Goal: Task Accomplishment & Management: Manage account settings

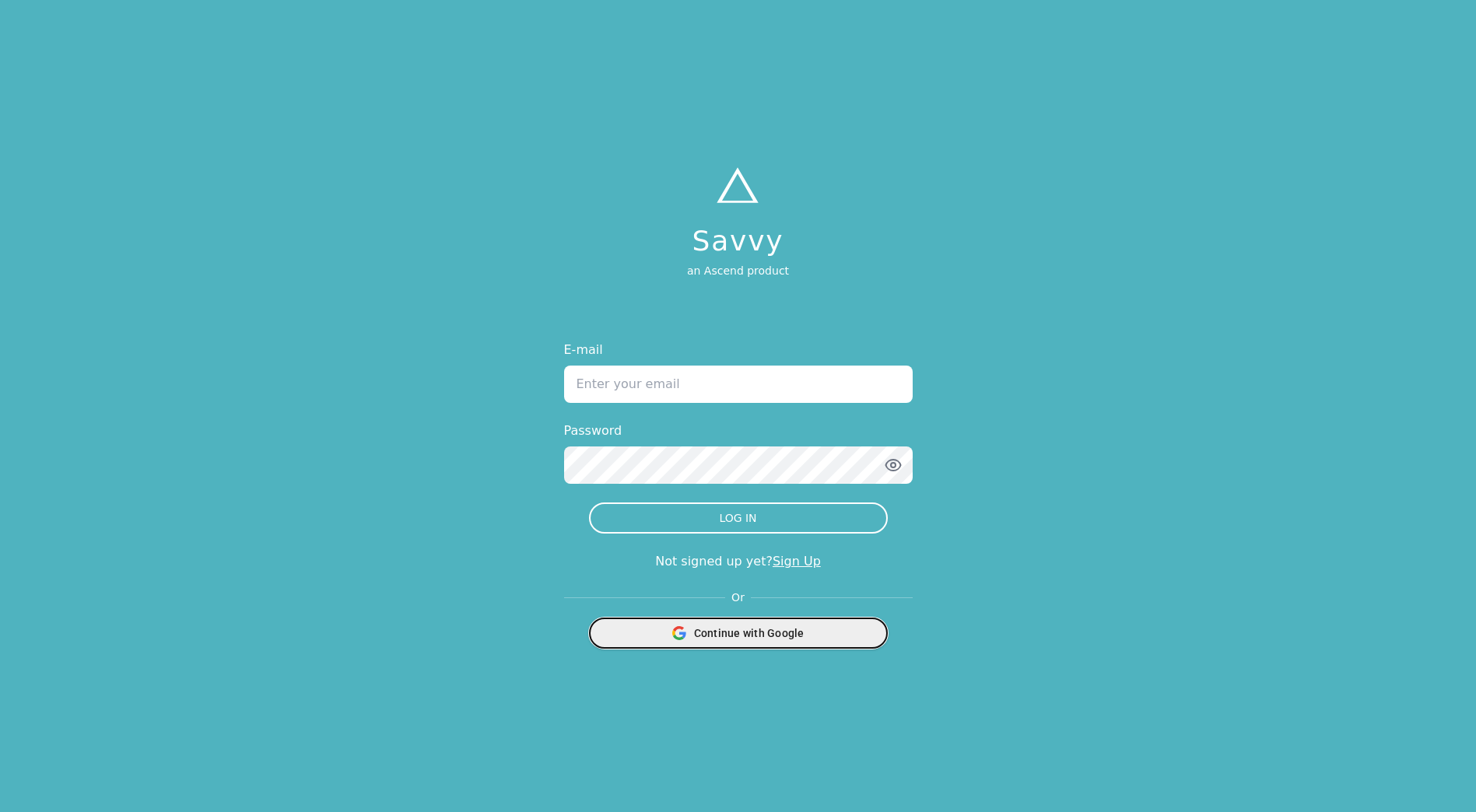
click at [785, 643] on div "Continue with Google" at bounding box center [738, 633] width 278 height 29
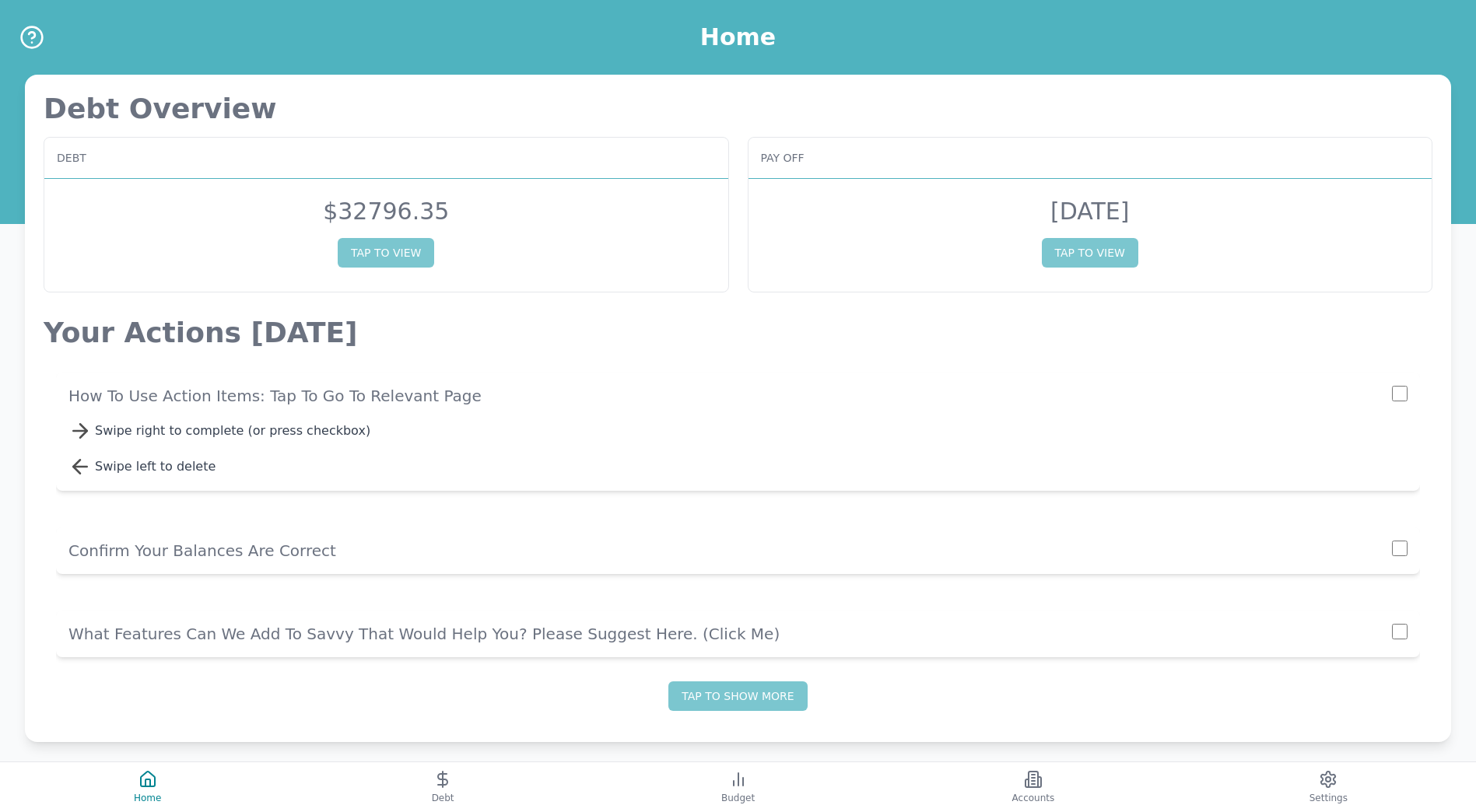
scroll to position [11, 0]
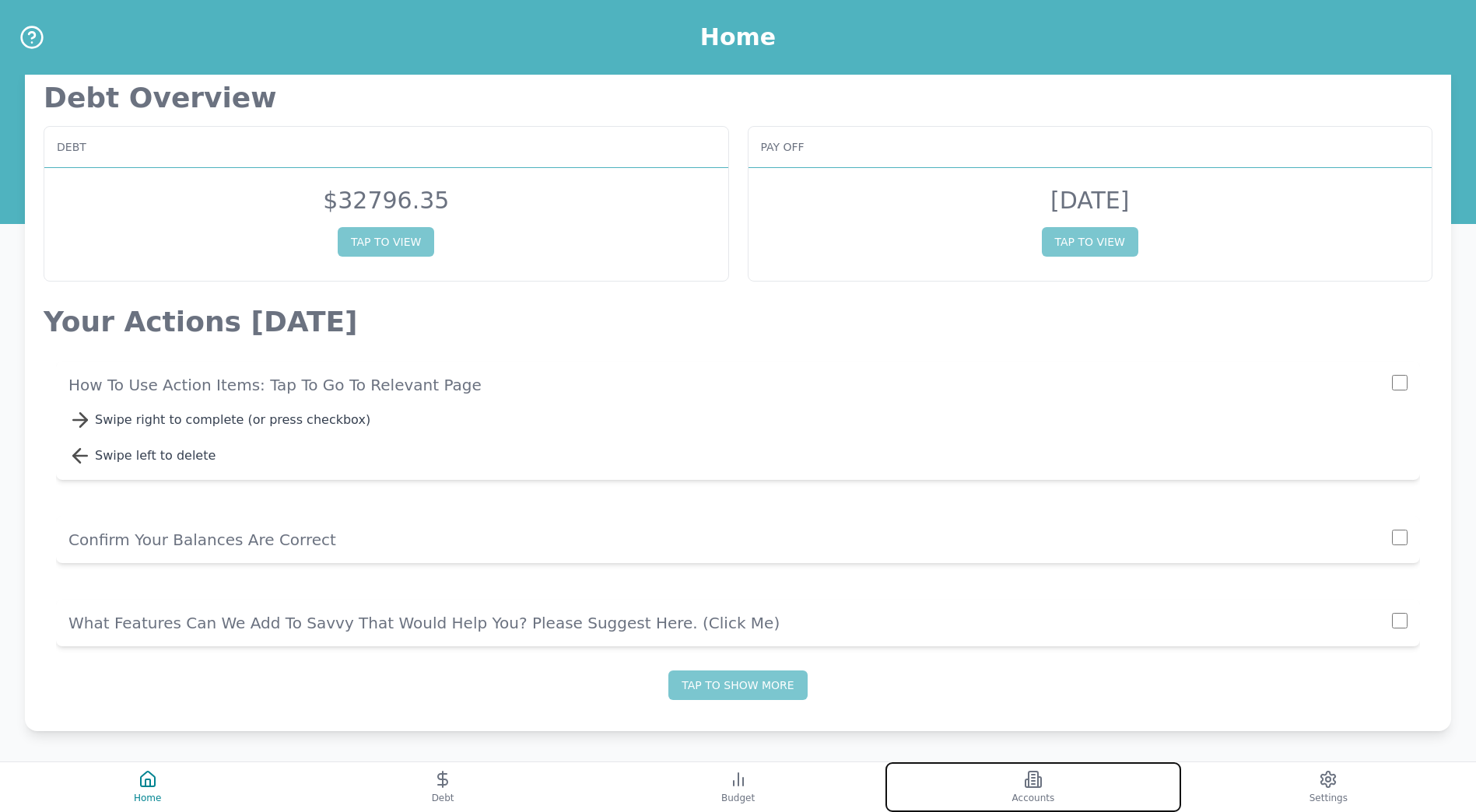
click at [1035, 787] on icon at bounding box center [1034, 780] width 9 height 16
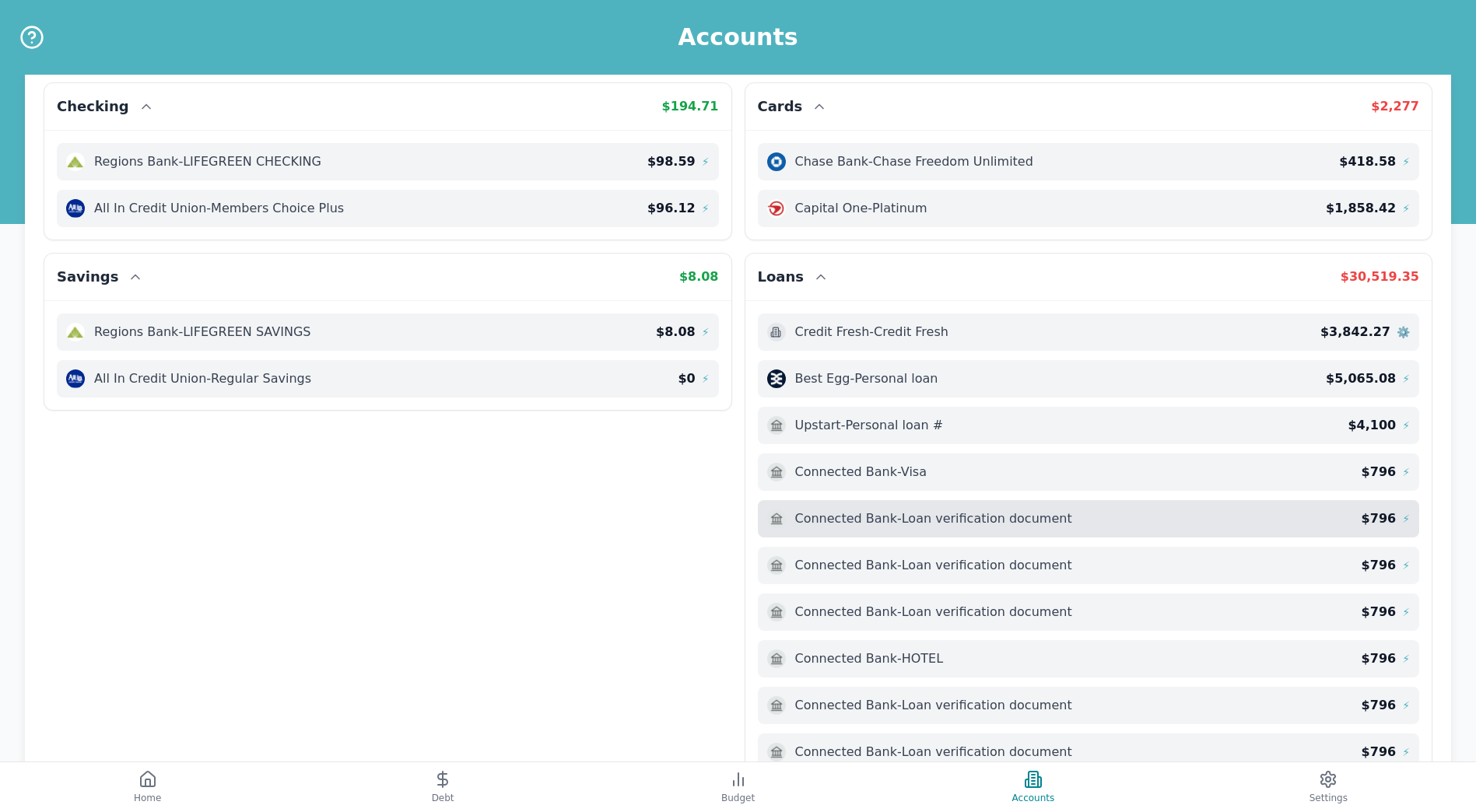
click at [1389, 513] on div "$ 796 ⚡" at bounding box center [1385, 519] width 48 height 19
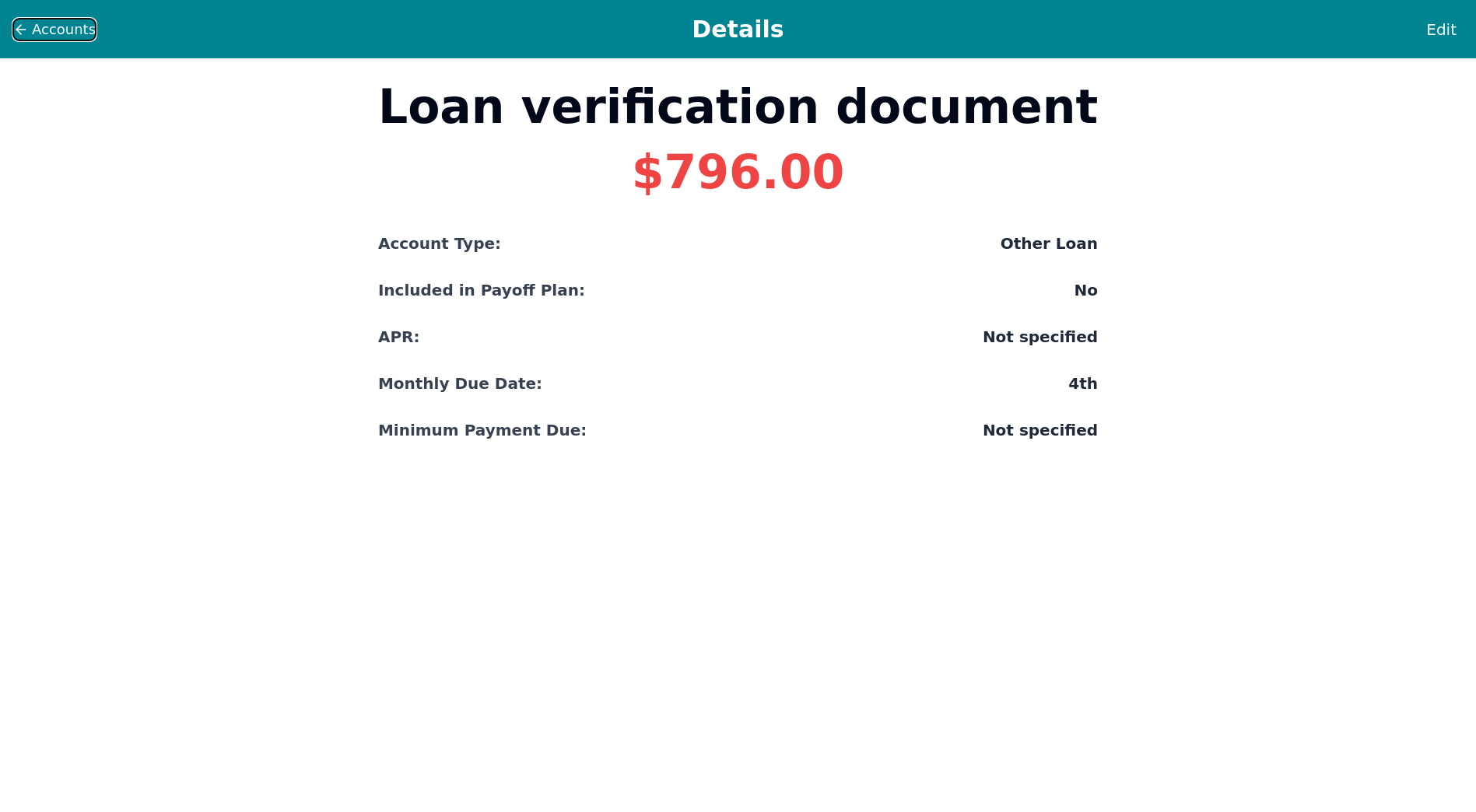
click at [40, 26] on span "Accounts" at bounding box center [64, 29] width 64 height 22
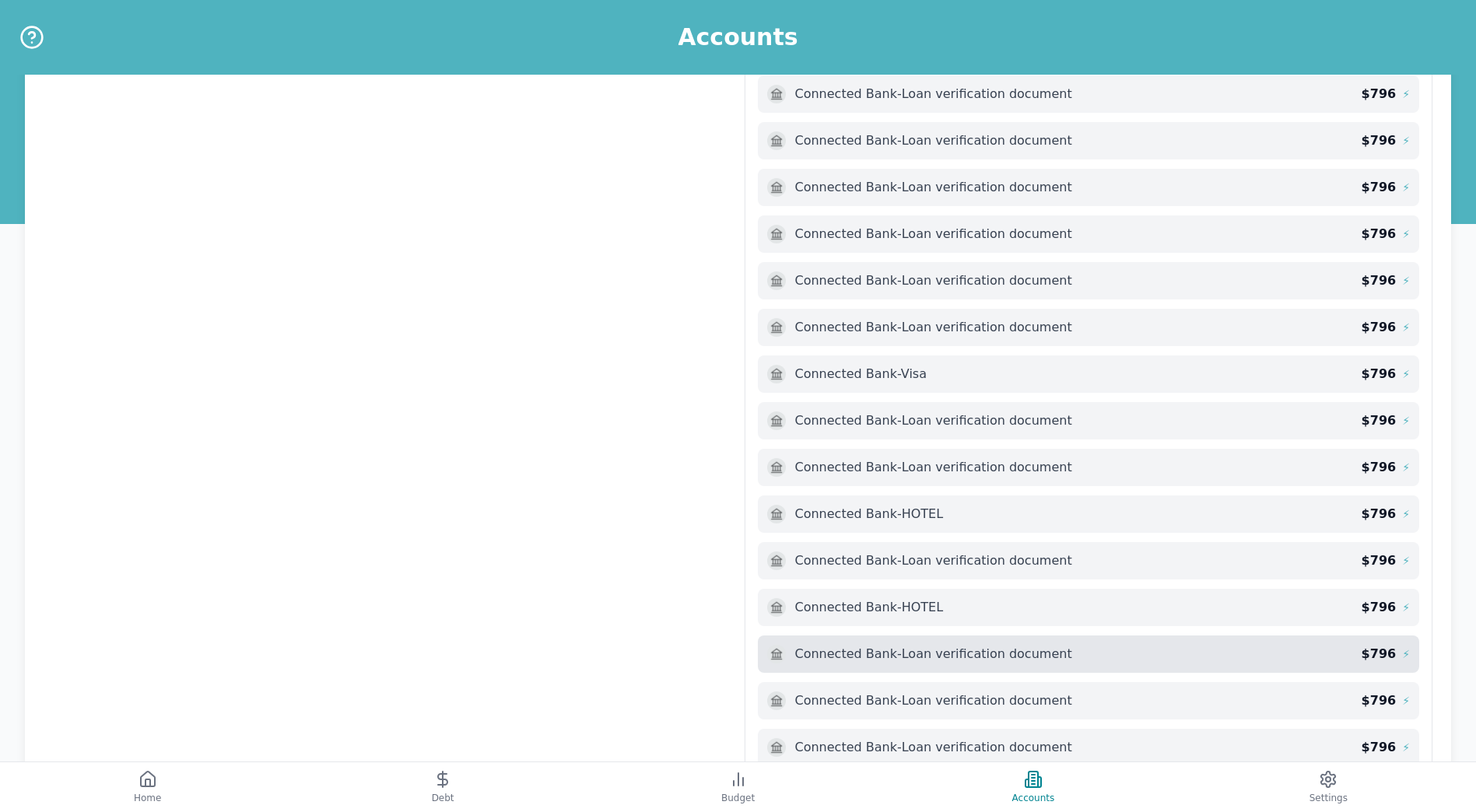
scroll to position [830, 0]
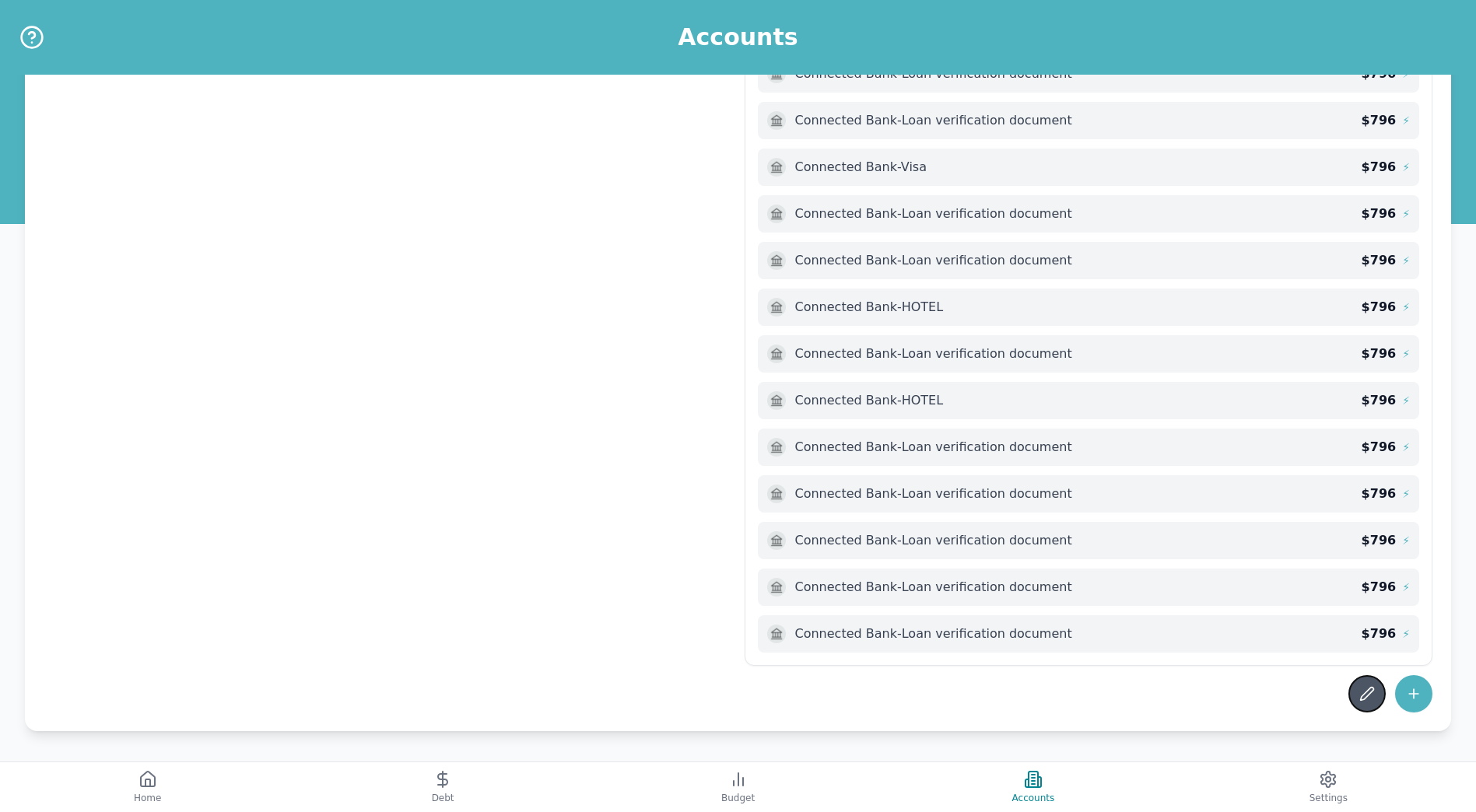
click at [1369, 701] on icon at bounding box center [1367, 694] width 16 height 16
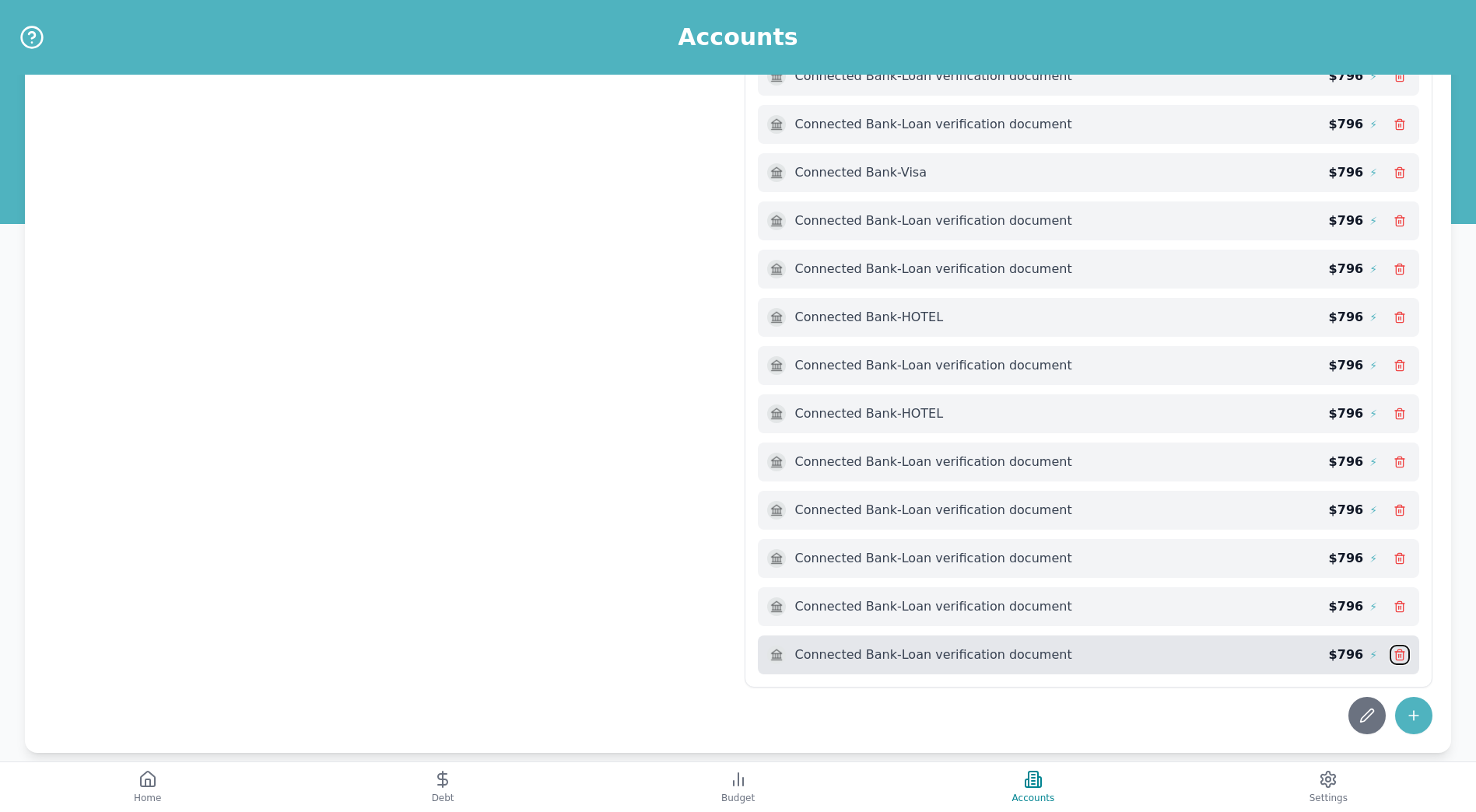
click at [1401, 655] on line at bounding box center [1401, 655] width 0 height 3
click at [1248, 647] on div "Connected Bank - Loan verification document" at bounding box center [1049, 655] width 562 height 19
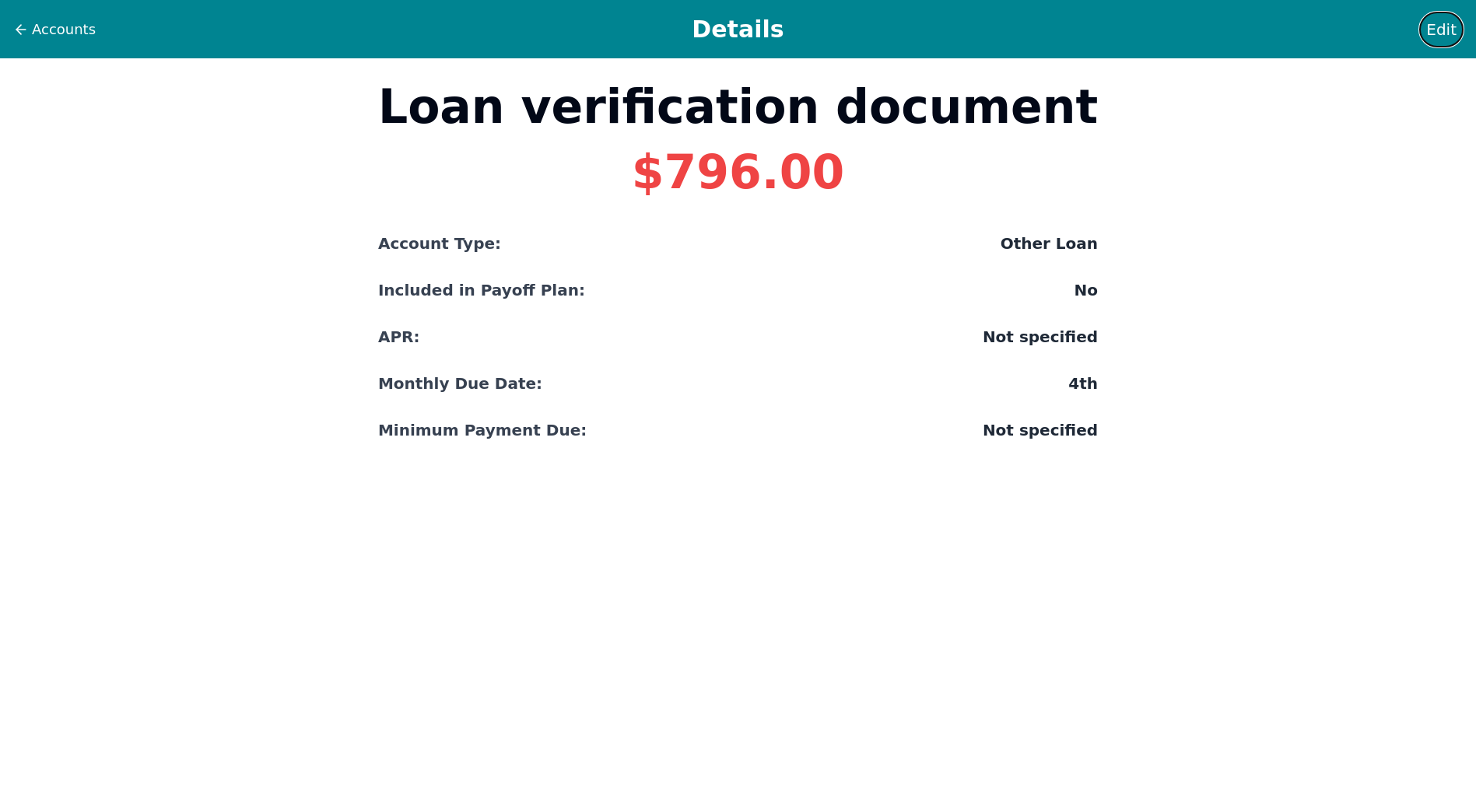
click at [1449, 25] on span "Edit" at bounding box center [1441, 29] width 30 height 22
select select "other"
select select "No"
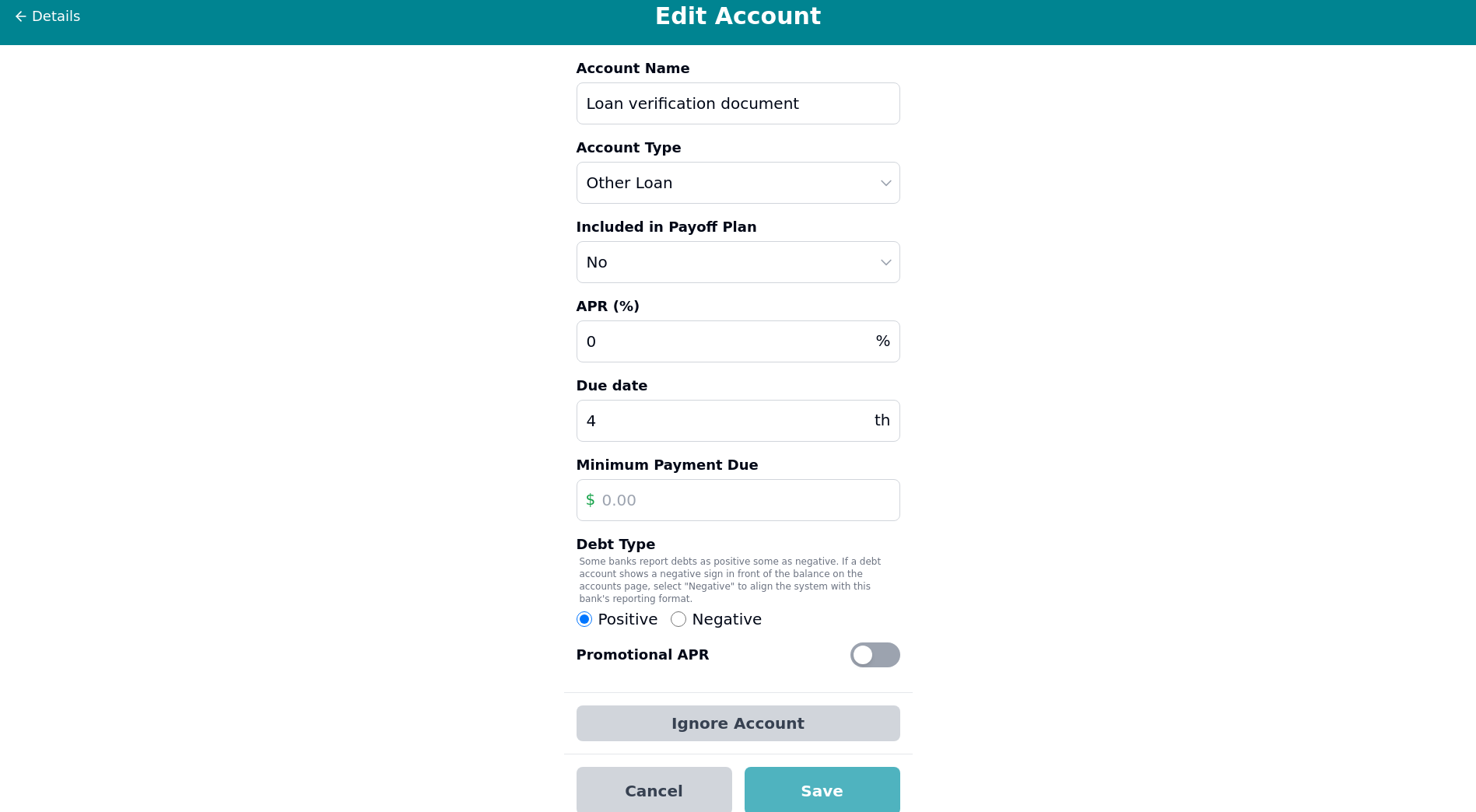
scroll to position [16, 0]
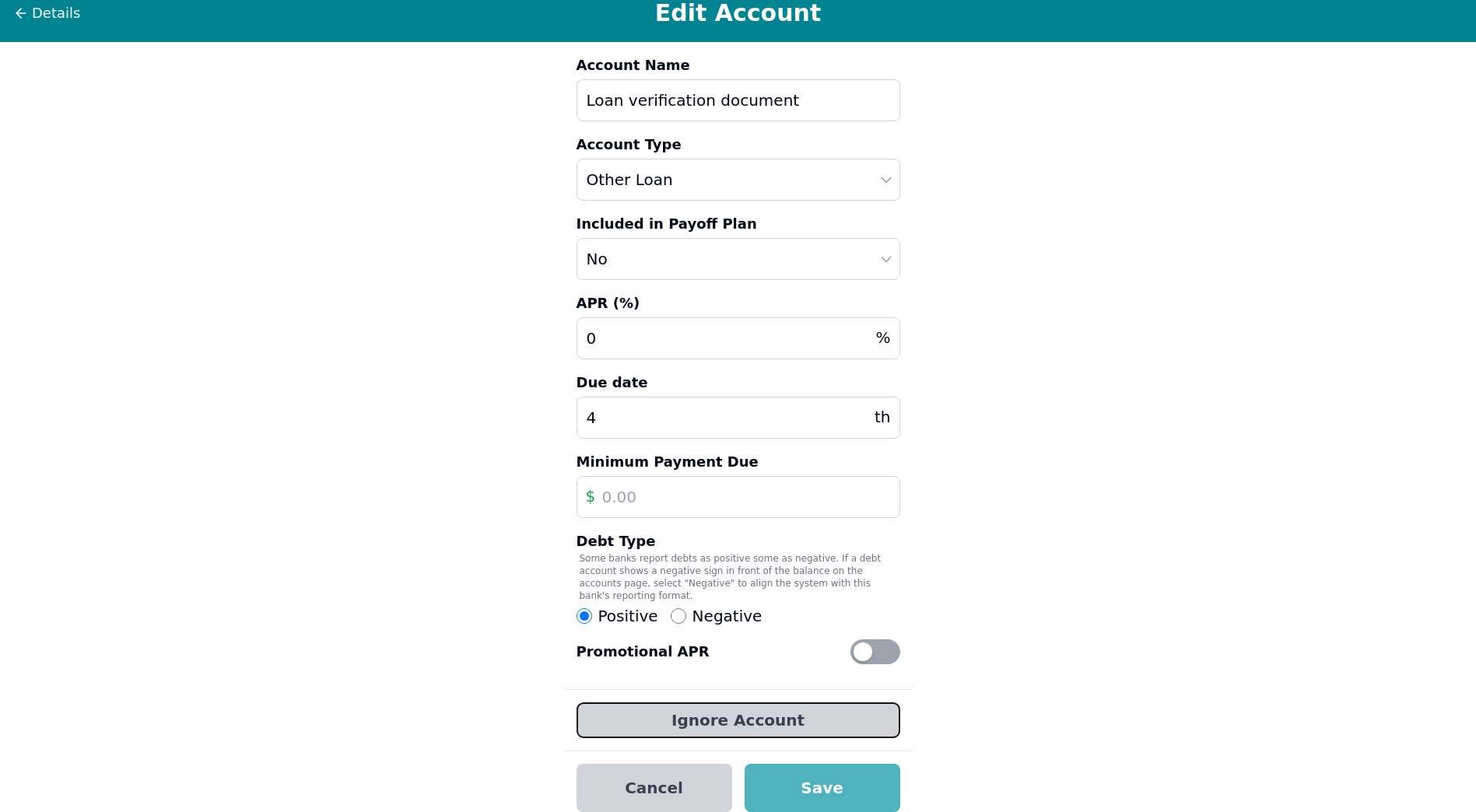
click at [870, 703] on button "Ignore Account" at bounding box center [738, 721] width 323 height 36
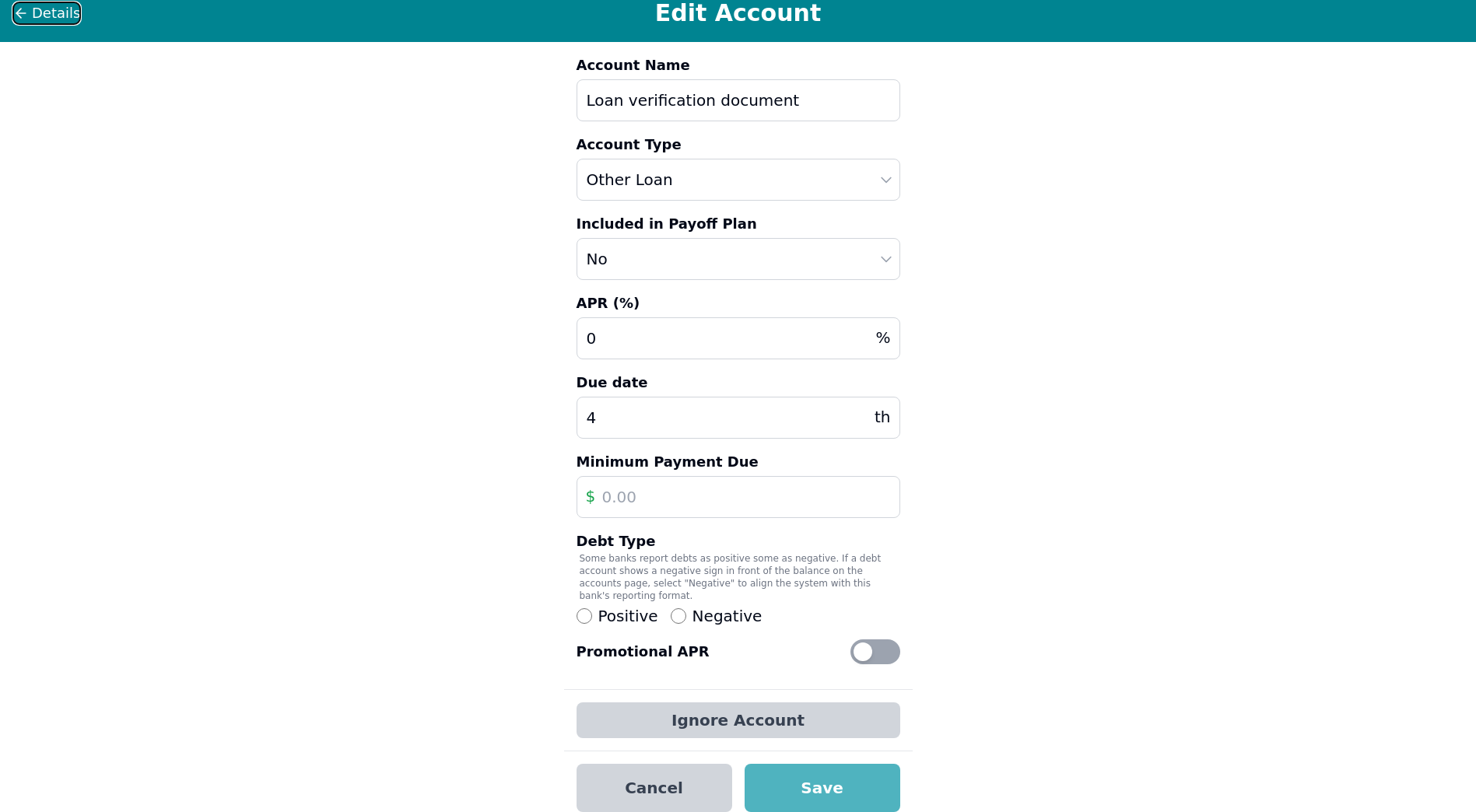
click at [22, 13] on icon at bounding box center [21, 13] width 16 height 16
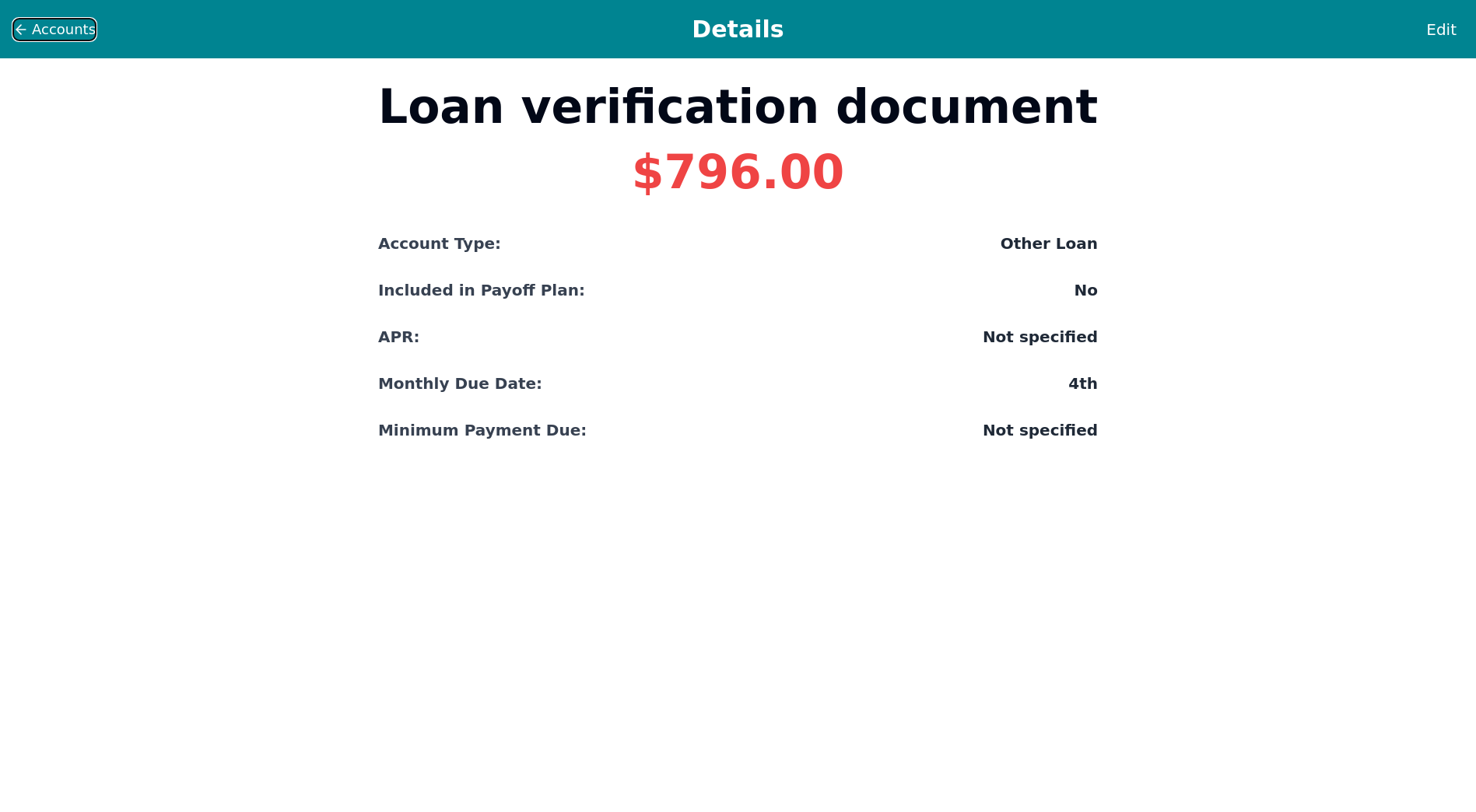
click at [23, 27] on icon at bounding box center [21, 29] width 16 height 16
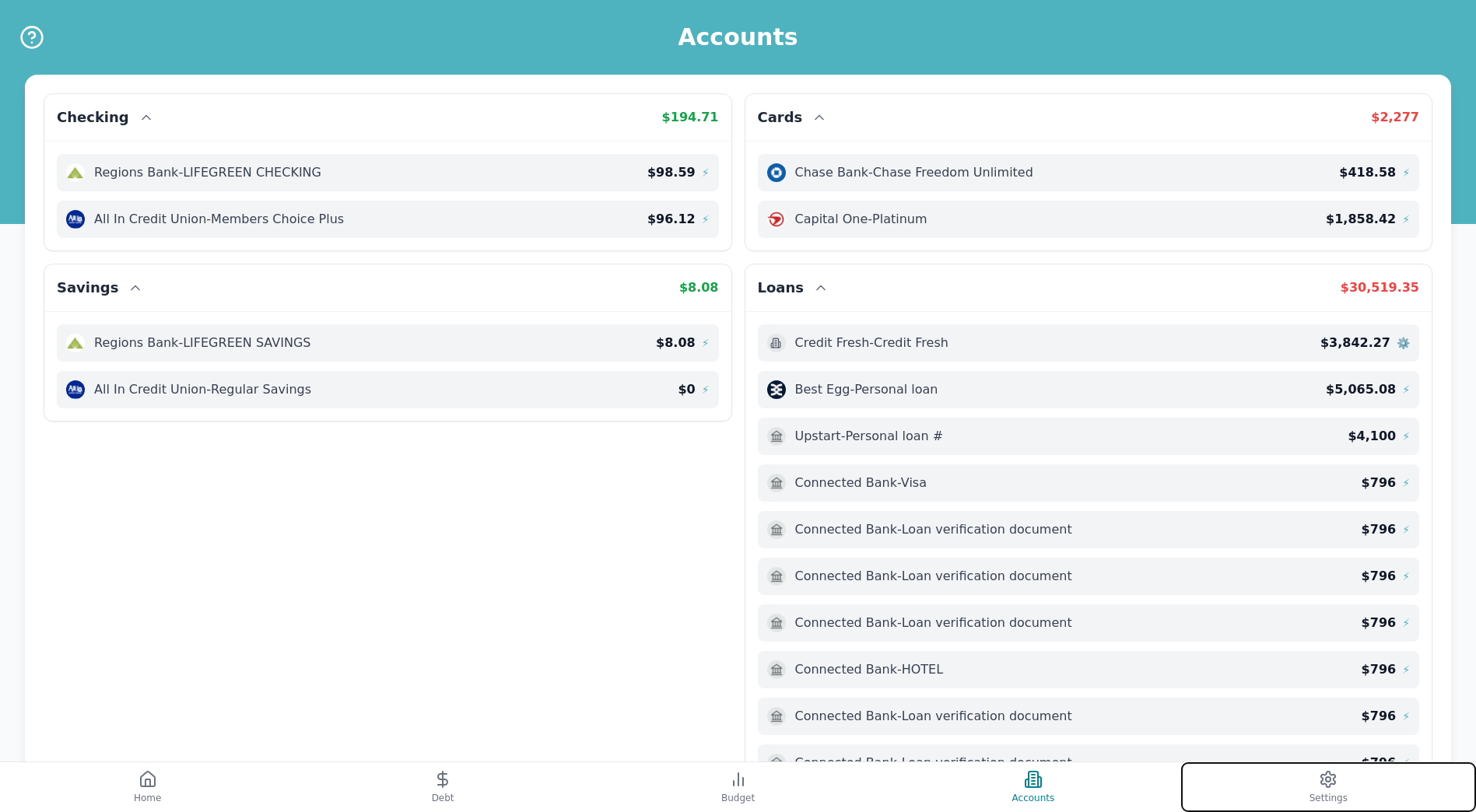
click at [1329, 787] on icon at bounding box center [1328, 780] width 14 height 16
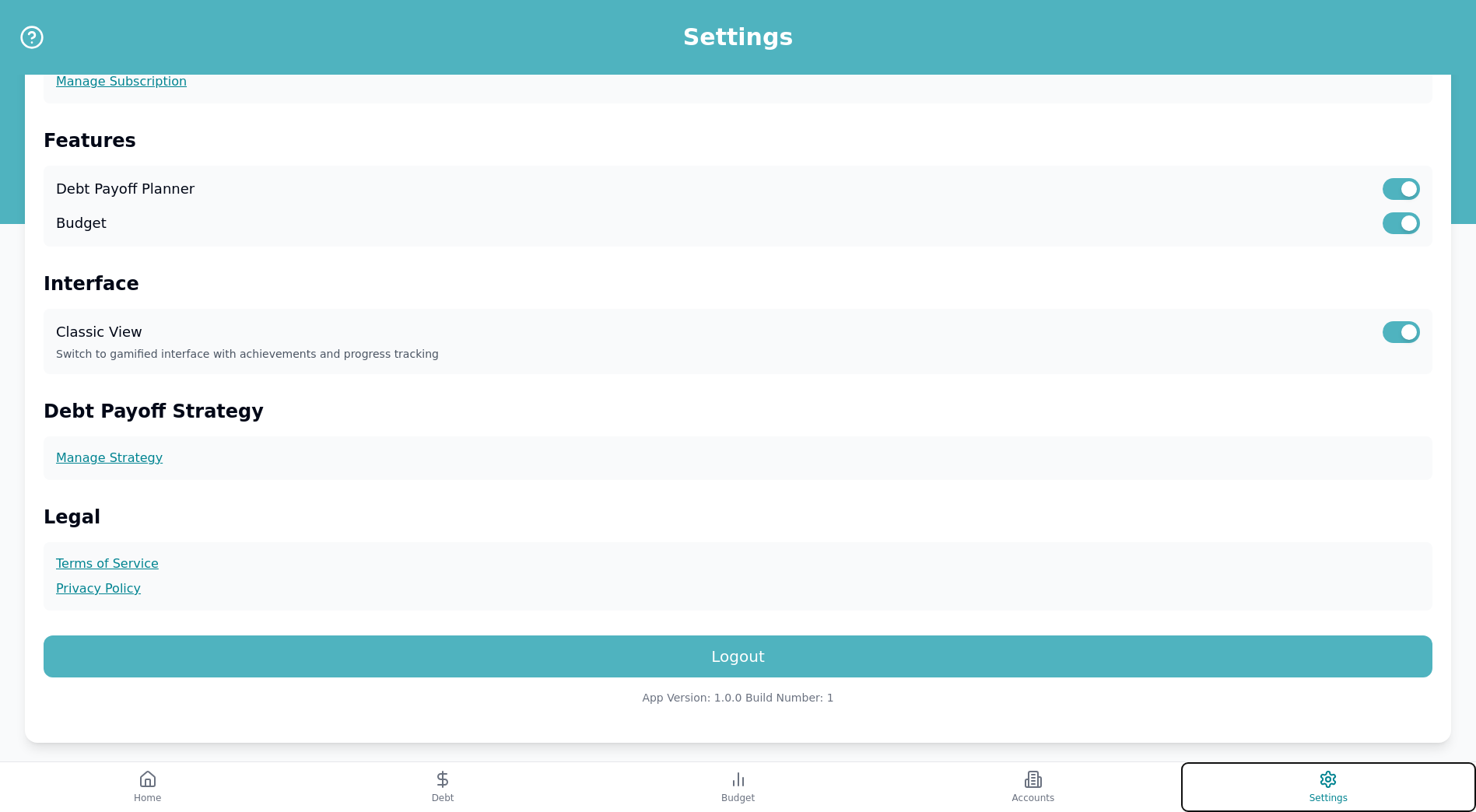
scroll to position [257, 0]
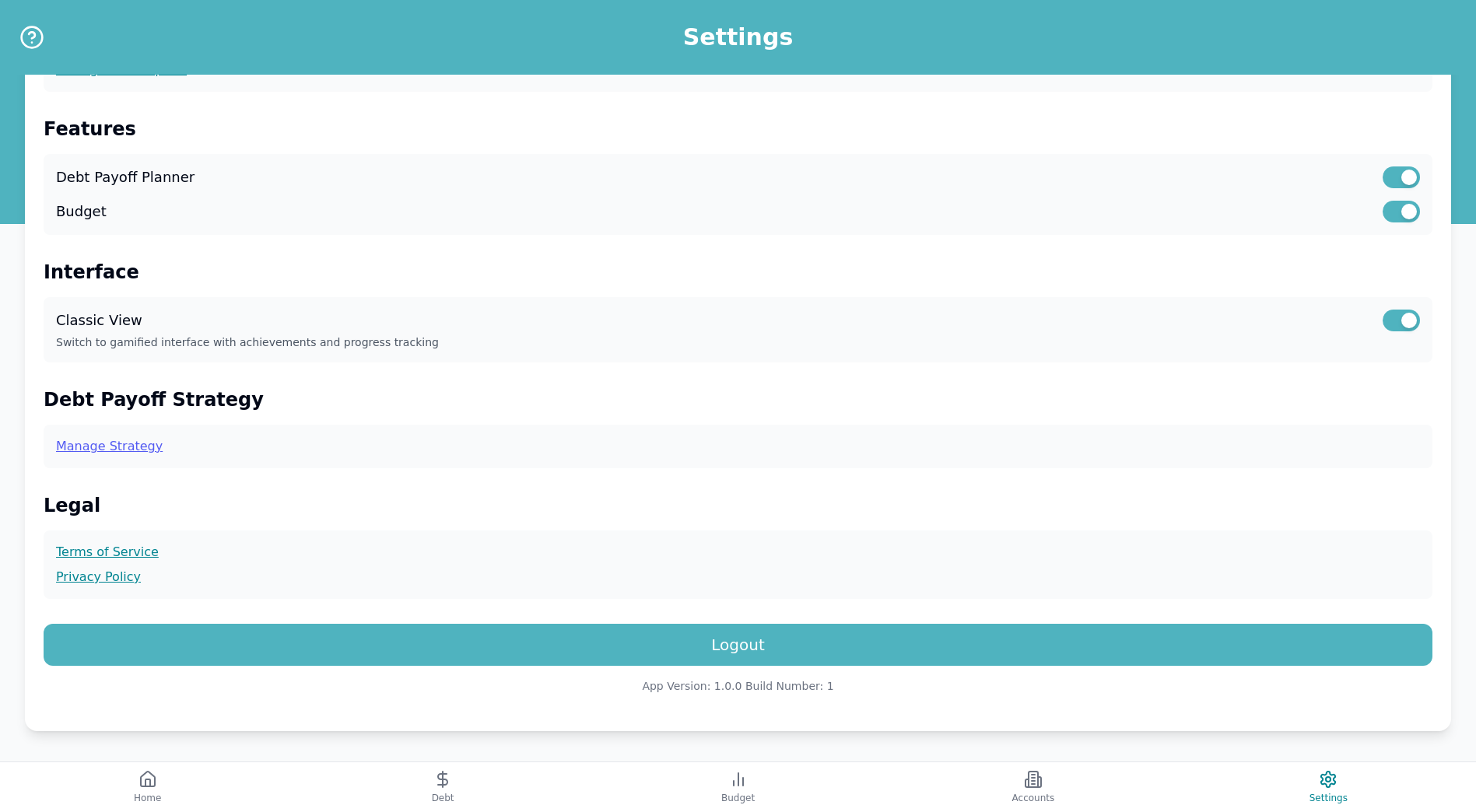
click at [124, 443] on link "Manage Strategy" at bounding box center [738, 447] width 1364 height 19
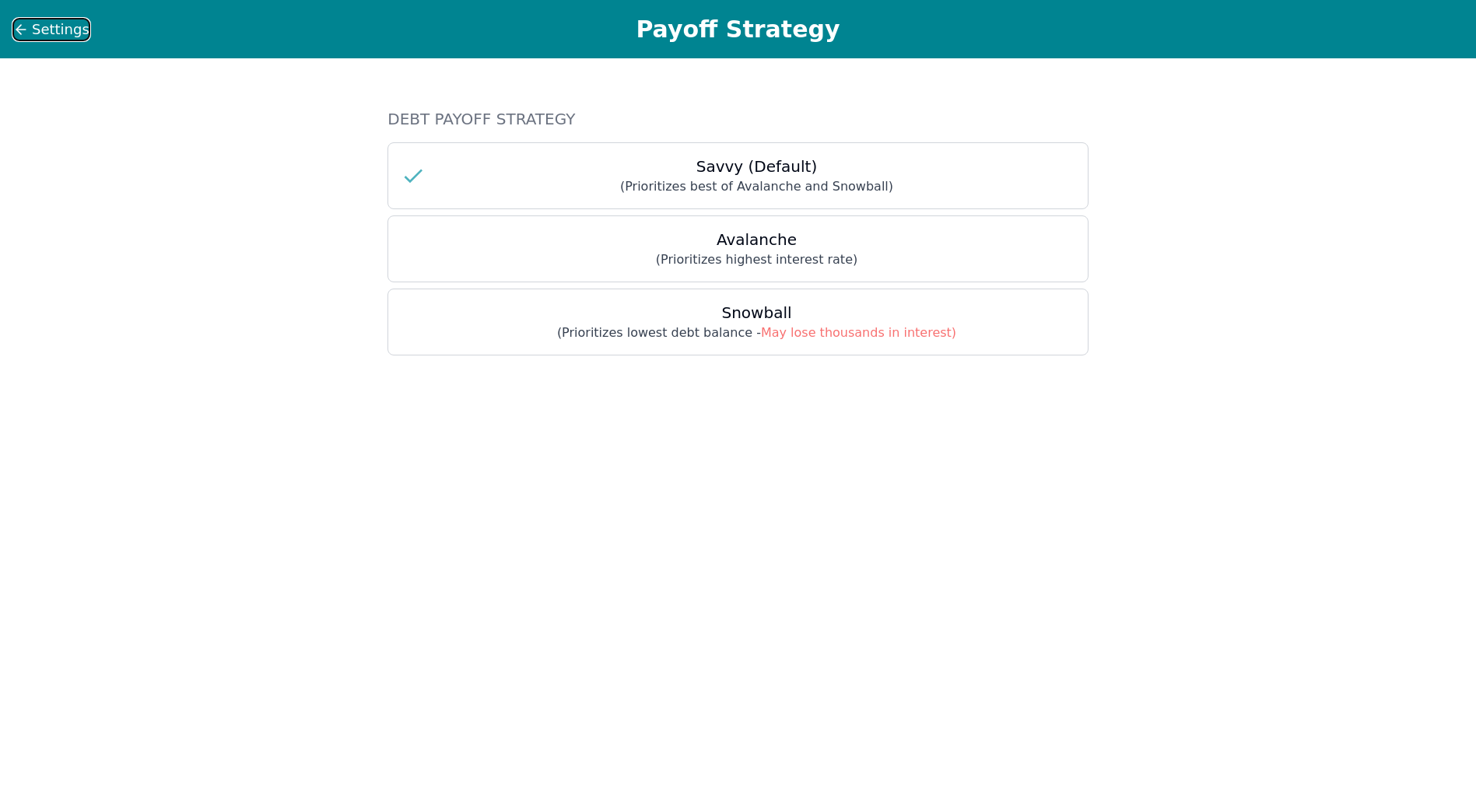
click at [61, 31] on span "Settings" at bounding box center [60, 29] width 58 height 22
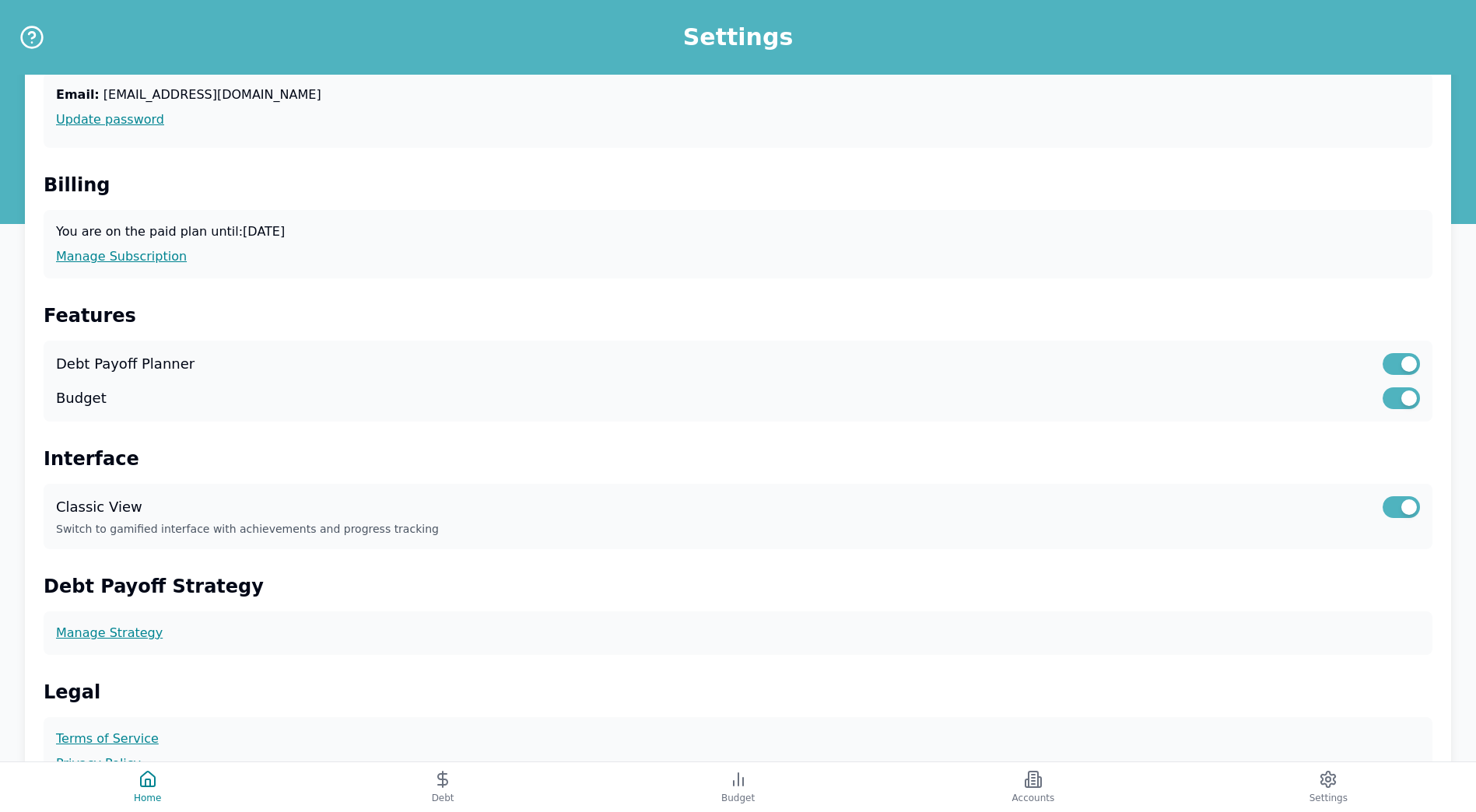
scroll to position [257, 0]
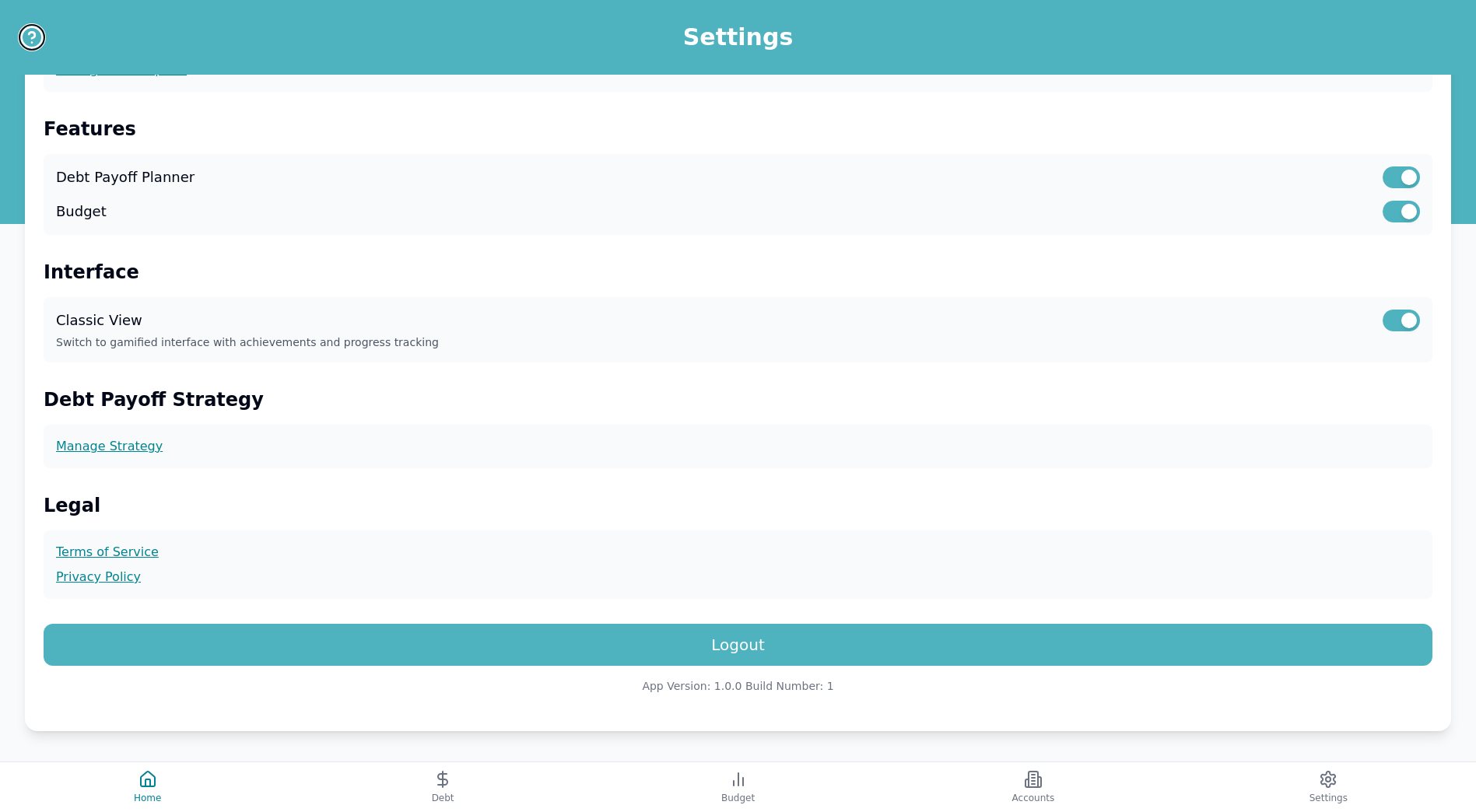
click at [28, 37] on icon "Help" at bounding box center [32, 37] width 25 height 25
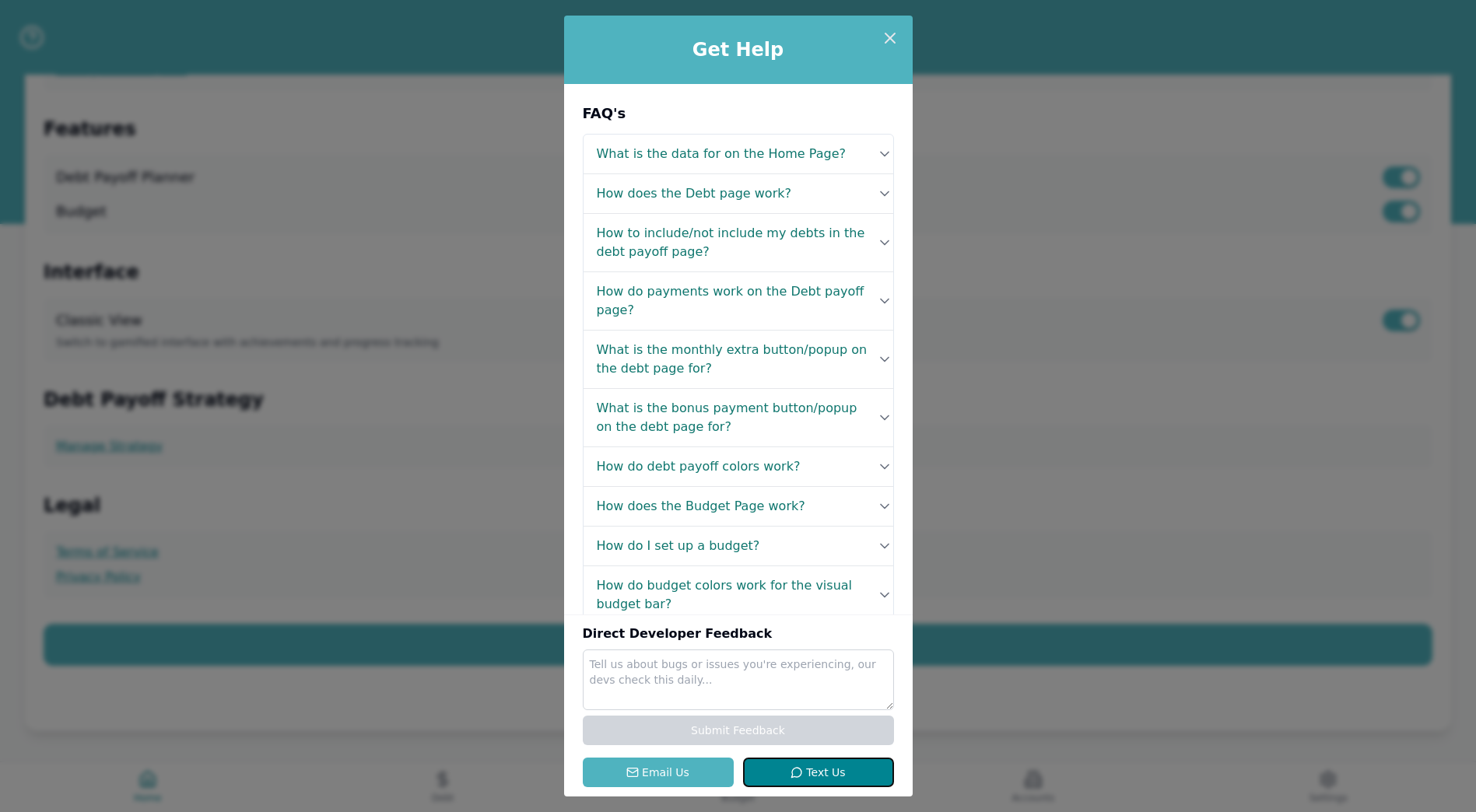
click at [851, 772] on button "Text Us" at bounding box center [819, 772] width 151 height 29
click at [814, 774] on span "Text Us" at bounding box center [825, 772] width 39 height 16
click at [879, 241] on icon at bounding box center [885, 242] width 16 height 16
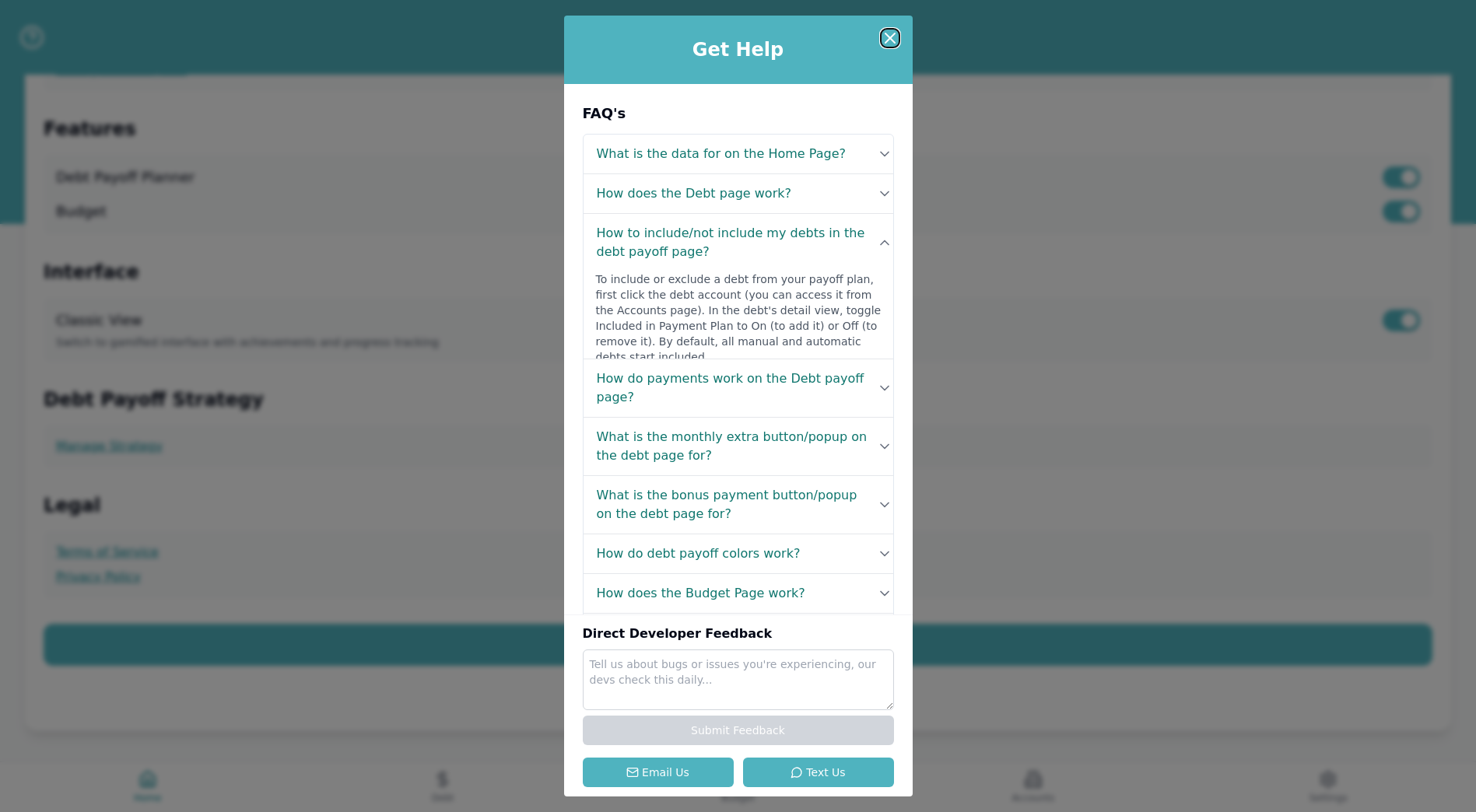
click at [893, 36] on icon at bounding box center [890, 39] width 19 height 19
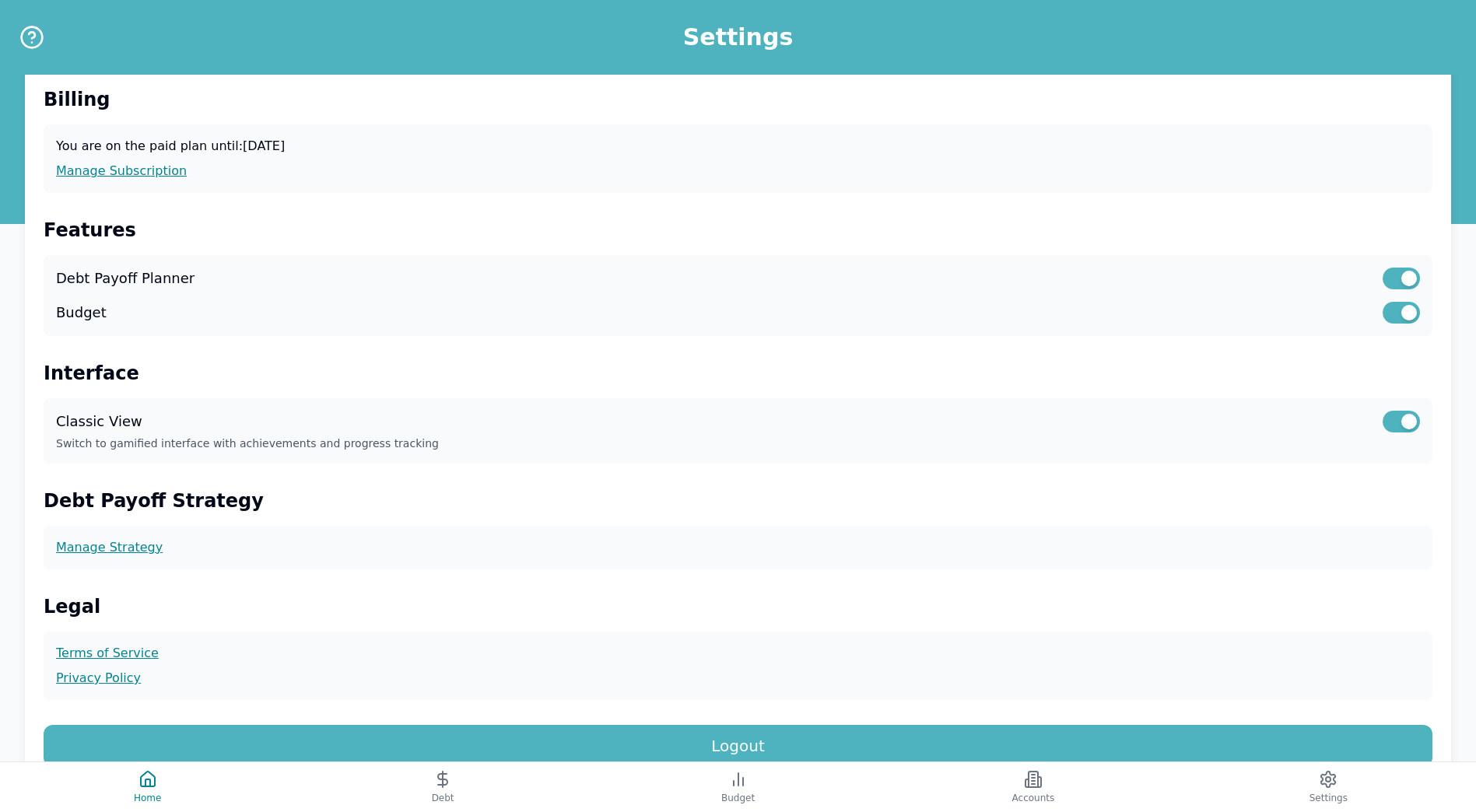
scroll to position [0, 0]
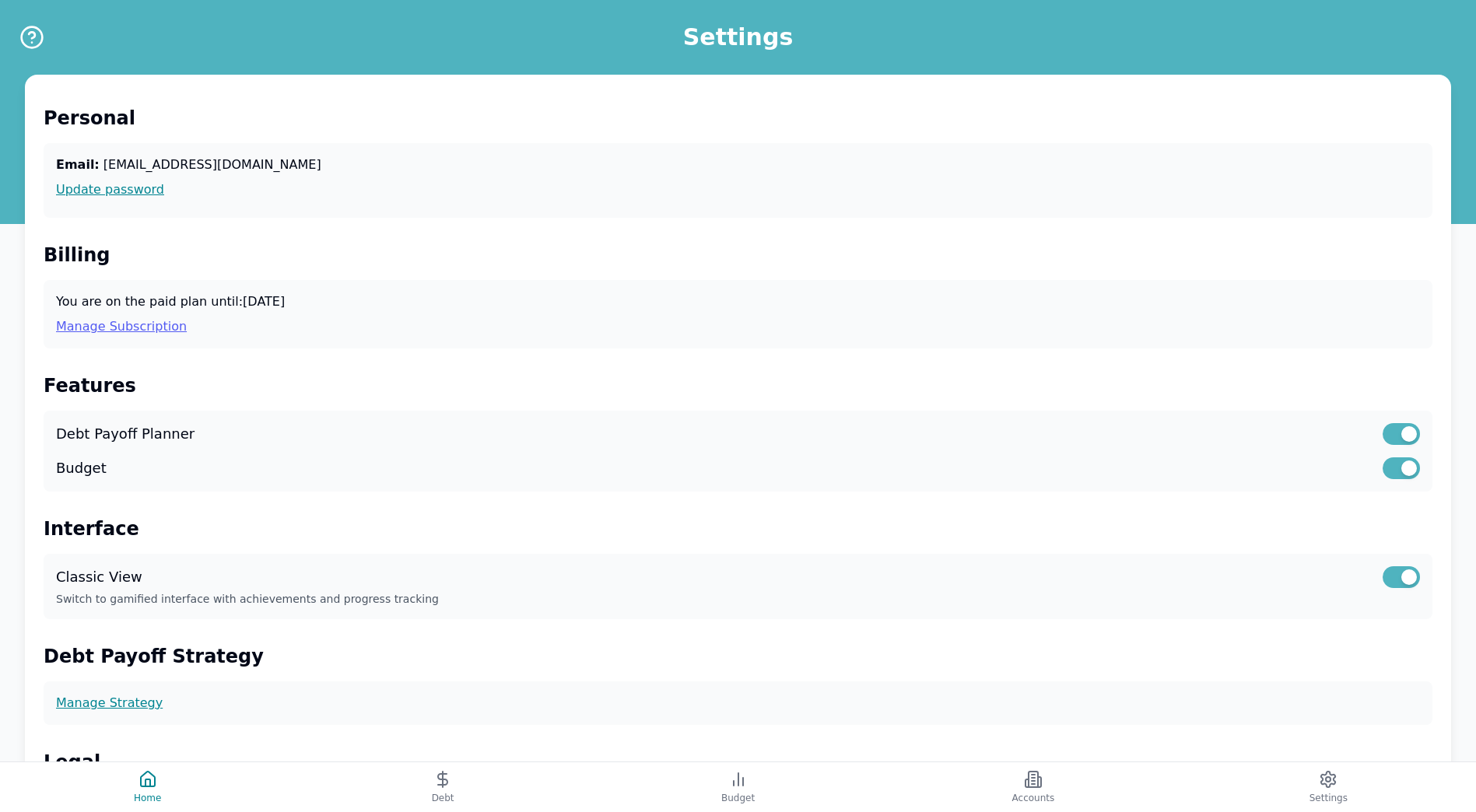
click at [149, 325] on link "Manage Subscription" at bounding box center [738, 327] width 1364 height 19
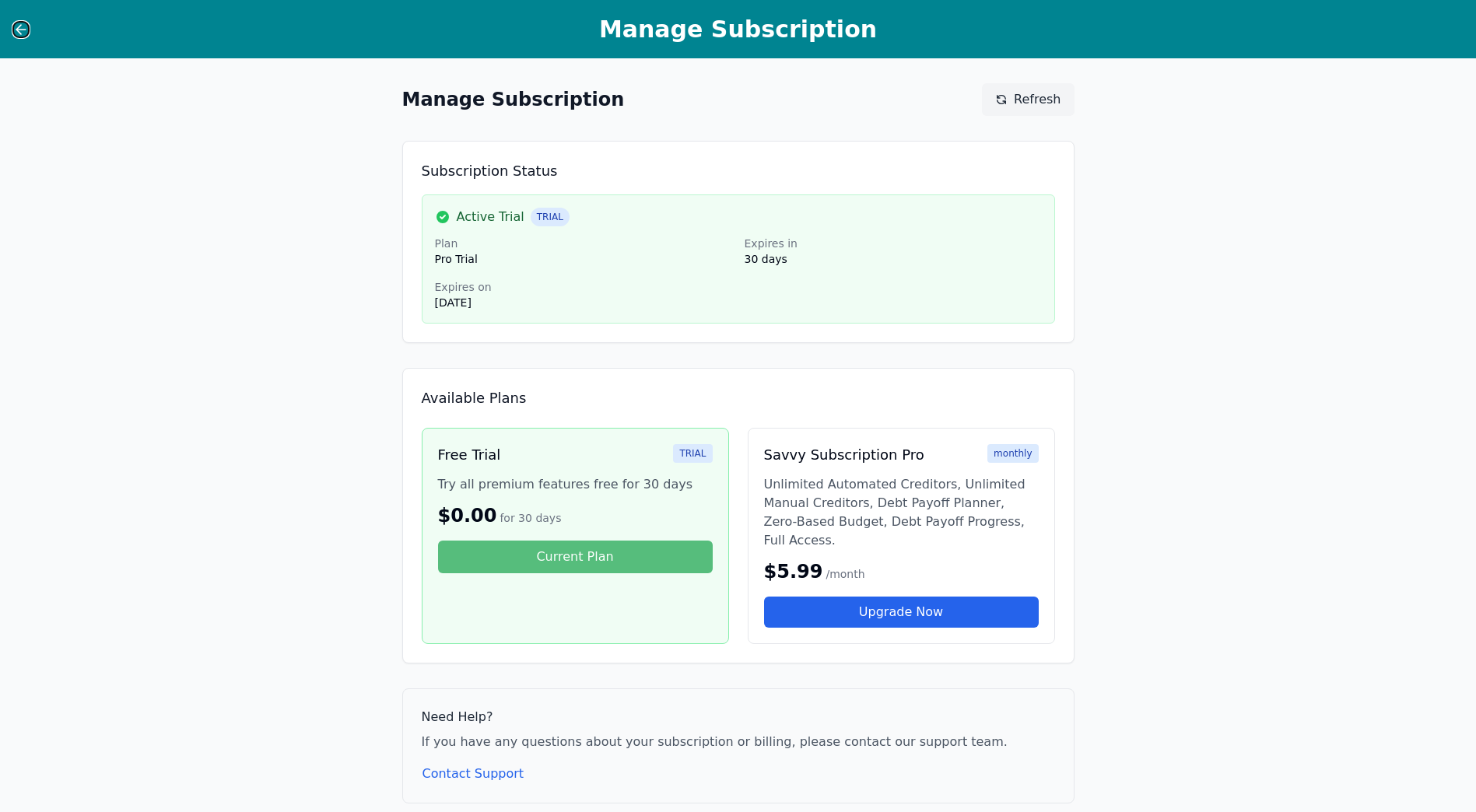
click at [23, 33] on icon at bounding box center [21, 29] width 16 height 16
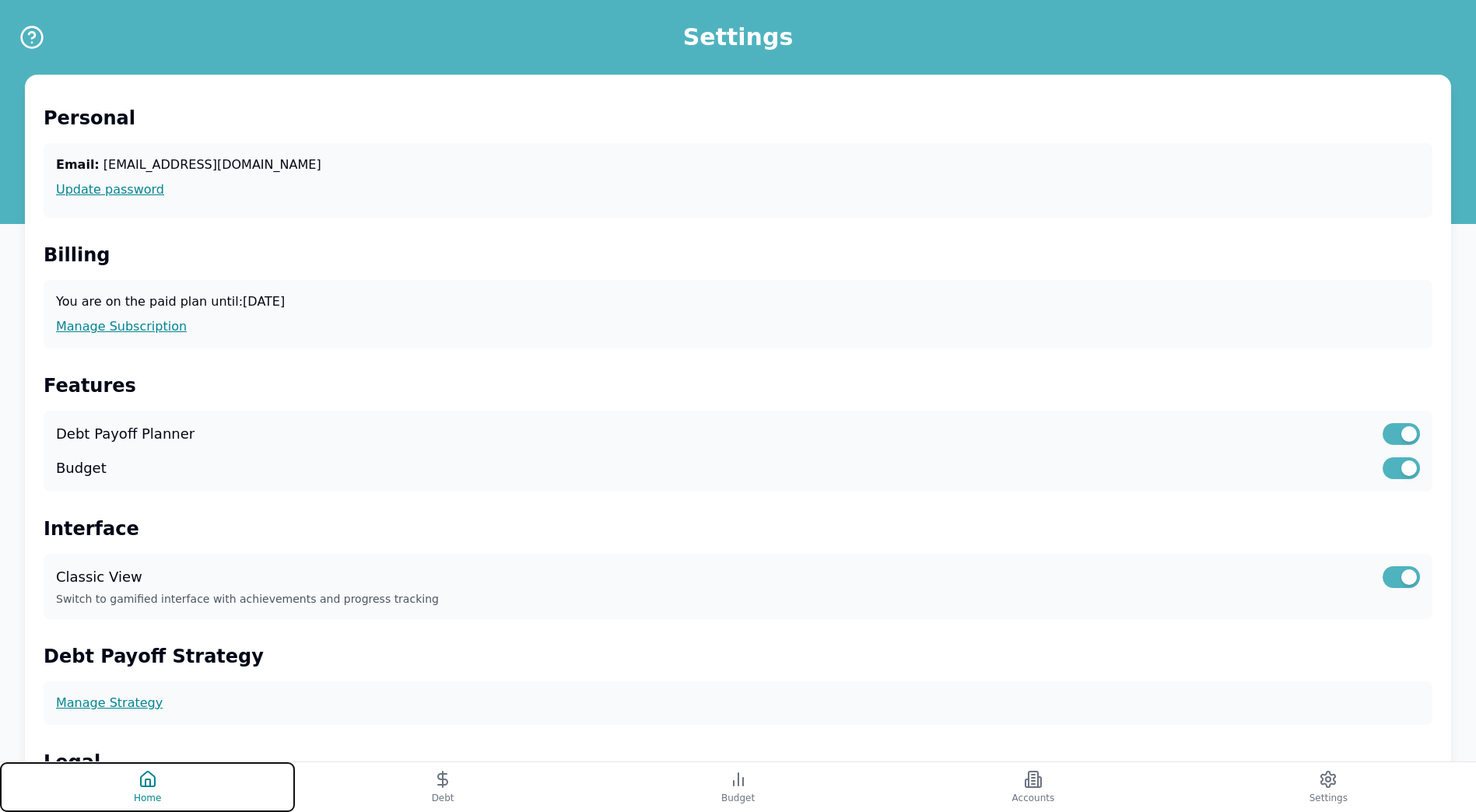
click at [151, 777] on icon at bounding box center [148, 780] width 19 height 19
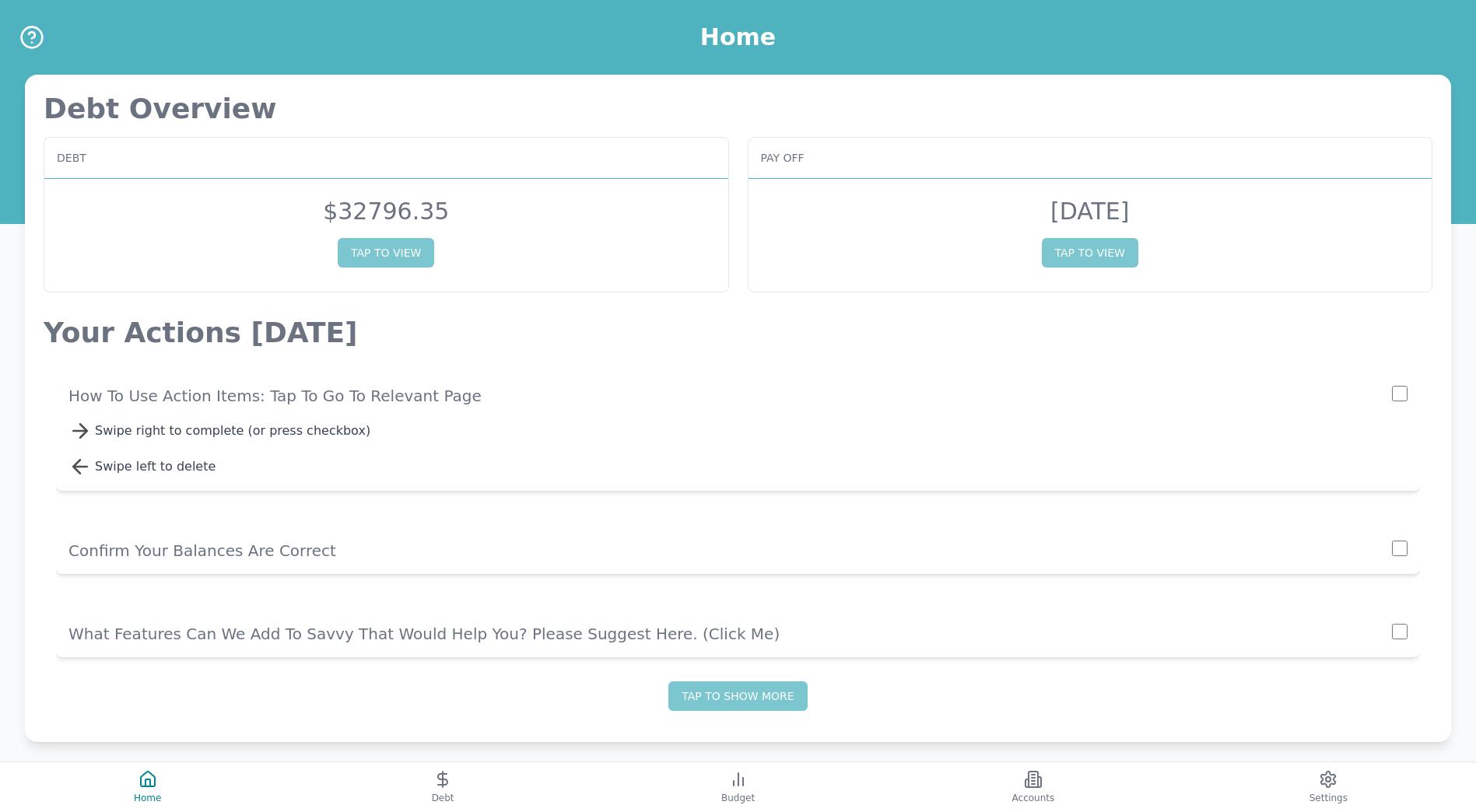
click at [1395, 554] on input "checkbox" at bounding box center [1400, 548] width 16 height 16
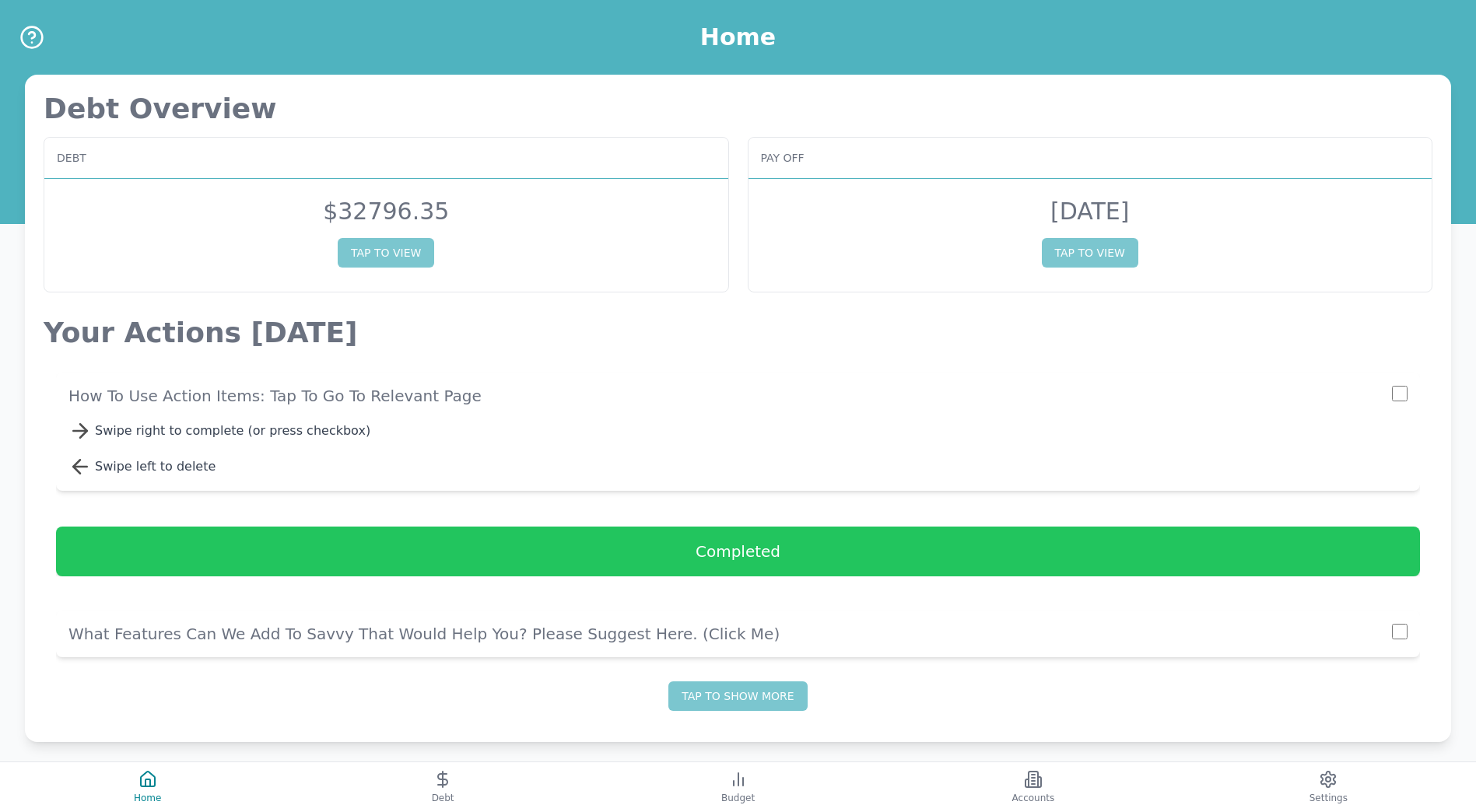
click at [1395, 552] on input "checkbox" at bounding box center [1400, 548] width 16 height 16
checkbox input "true"
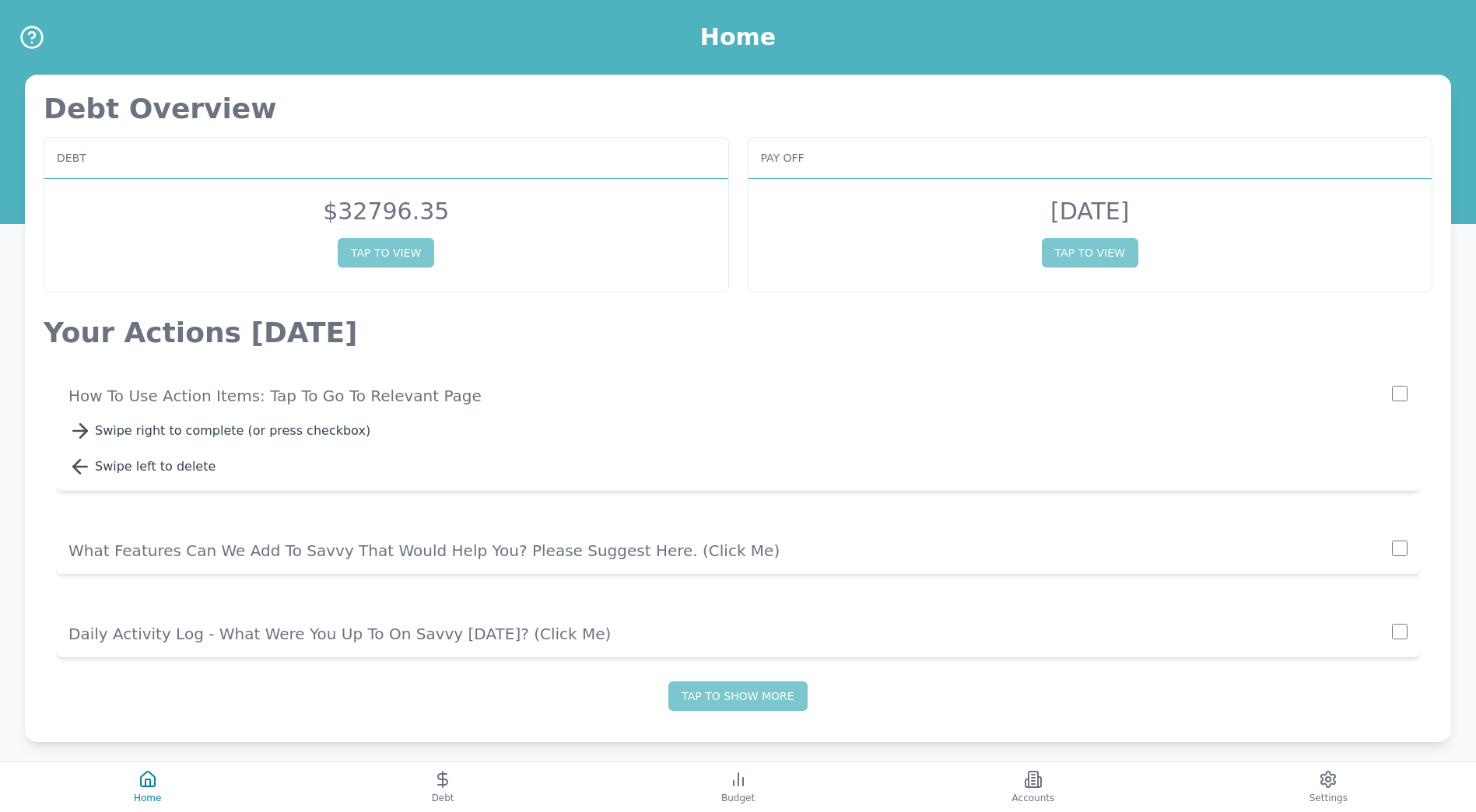
click at [660, 559] on p "What Features Can We Add To Savvy That Would Help You? Please Suggest Here. (cl…" at bounding box center [731, 551] width 1324 height 22
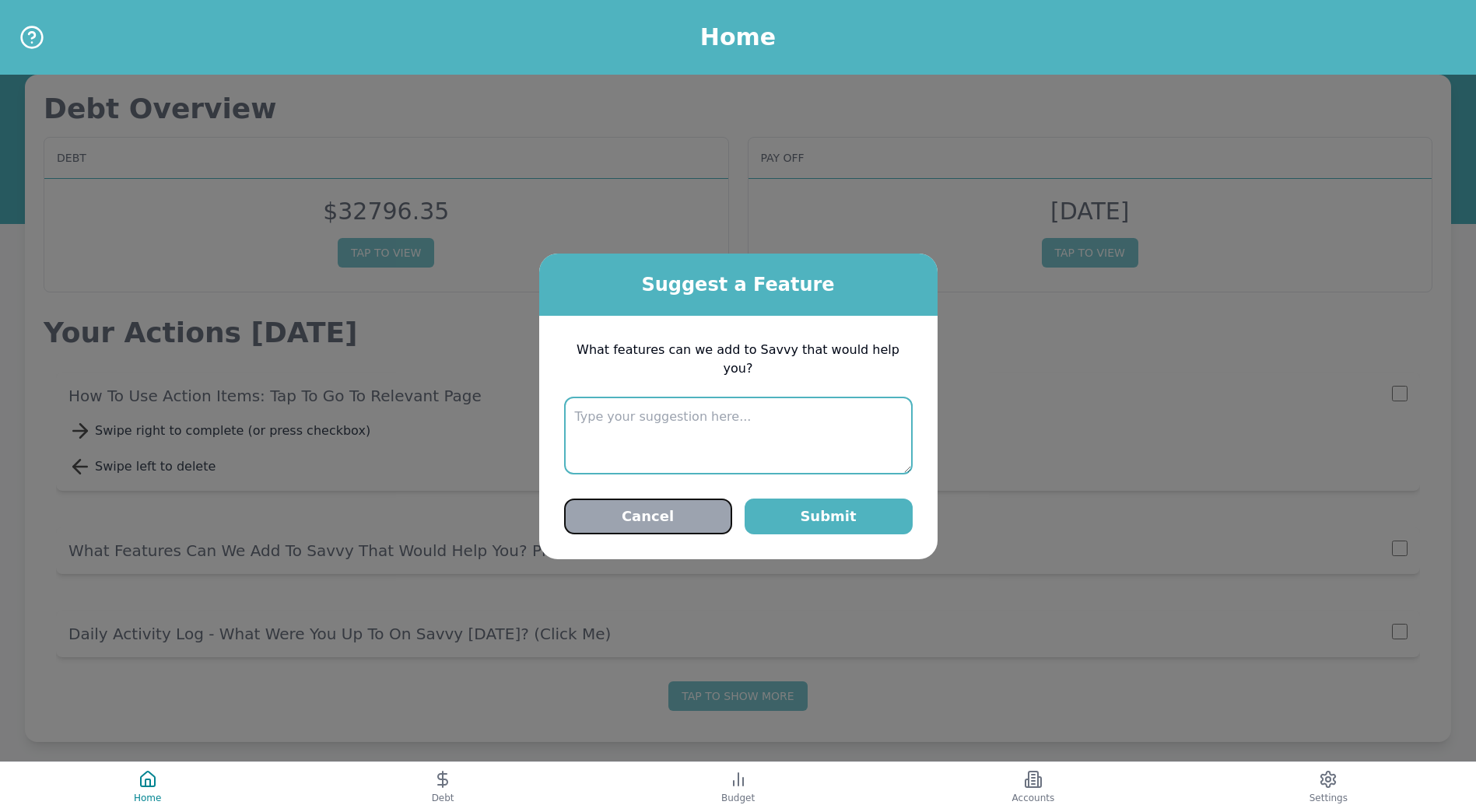
click at [707, 505] on button "Cancel" at bounding box center [648, 517] width 168 height 36
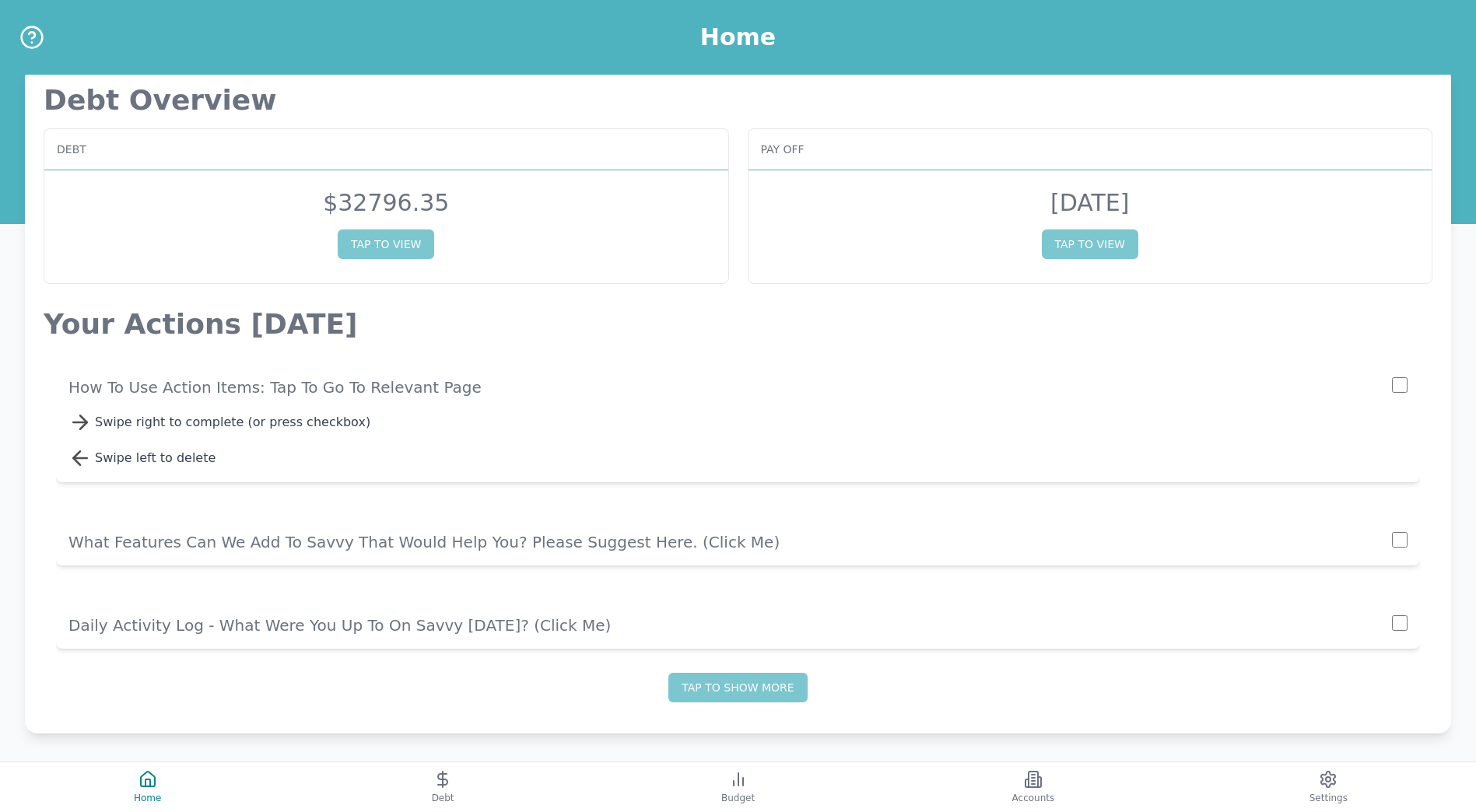
scroll to position [11, 0]
click at [423, 242] on button "TAP TO VIEW" at bounding box center [386, 241] width 96 height 29
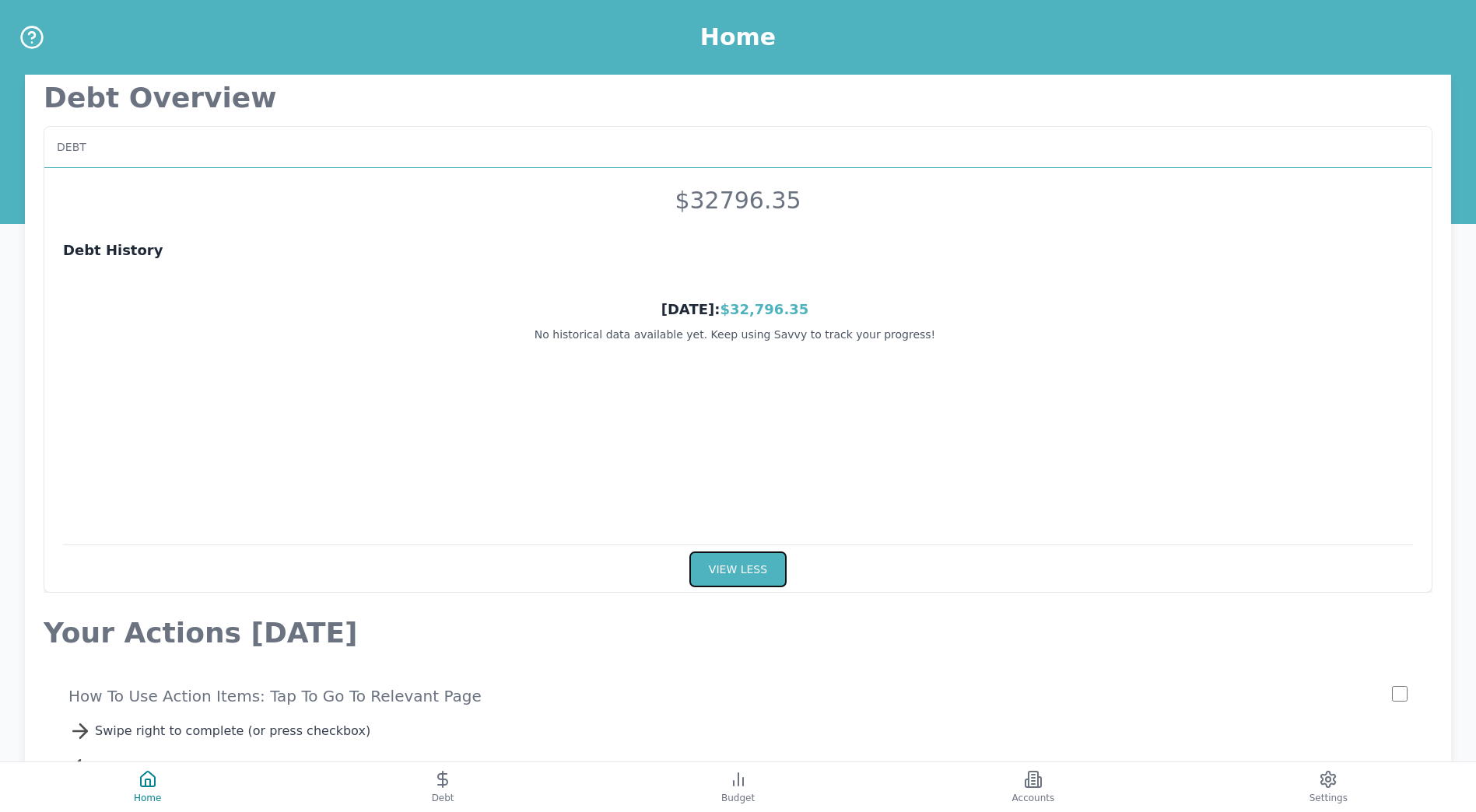
click at [721, 586] on button "VIEW LESS" at bounding box center [738, 570] width 97 height 36
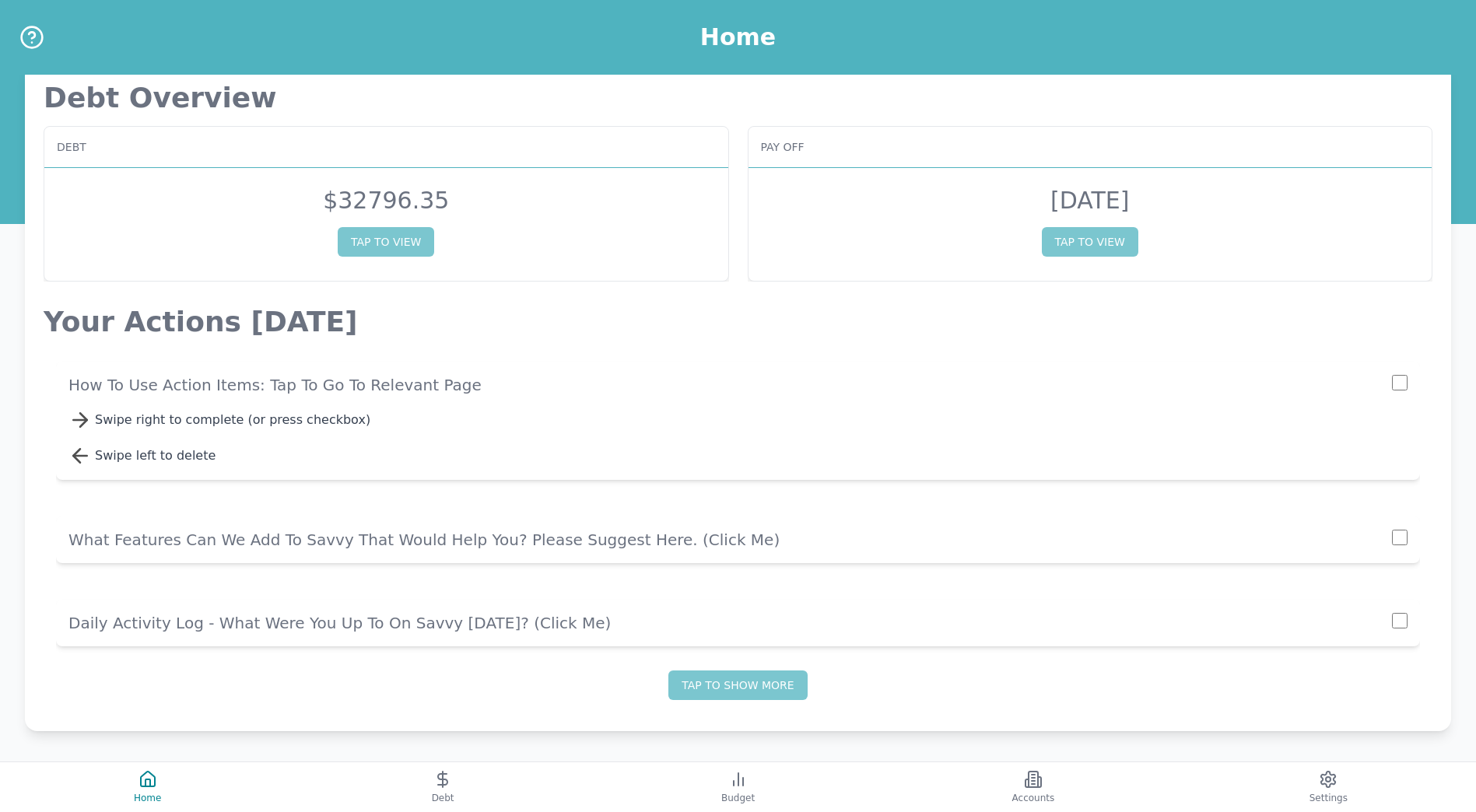
click at [1136, 246] on div "Sep 2039 TAP TO VIEW" at bounding box center [1090, 222] width 684 height 108
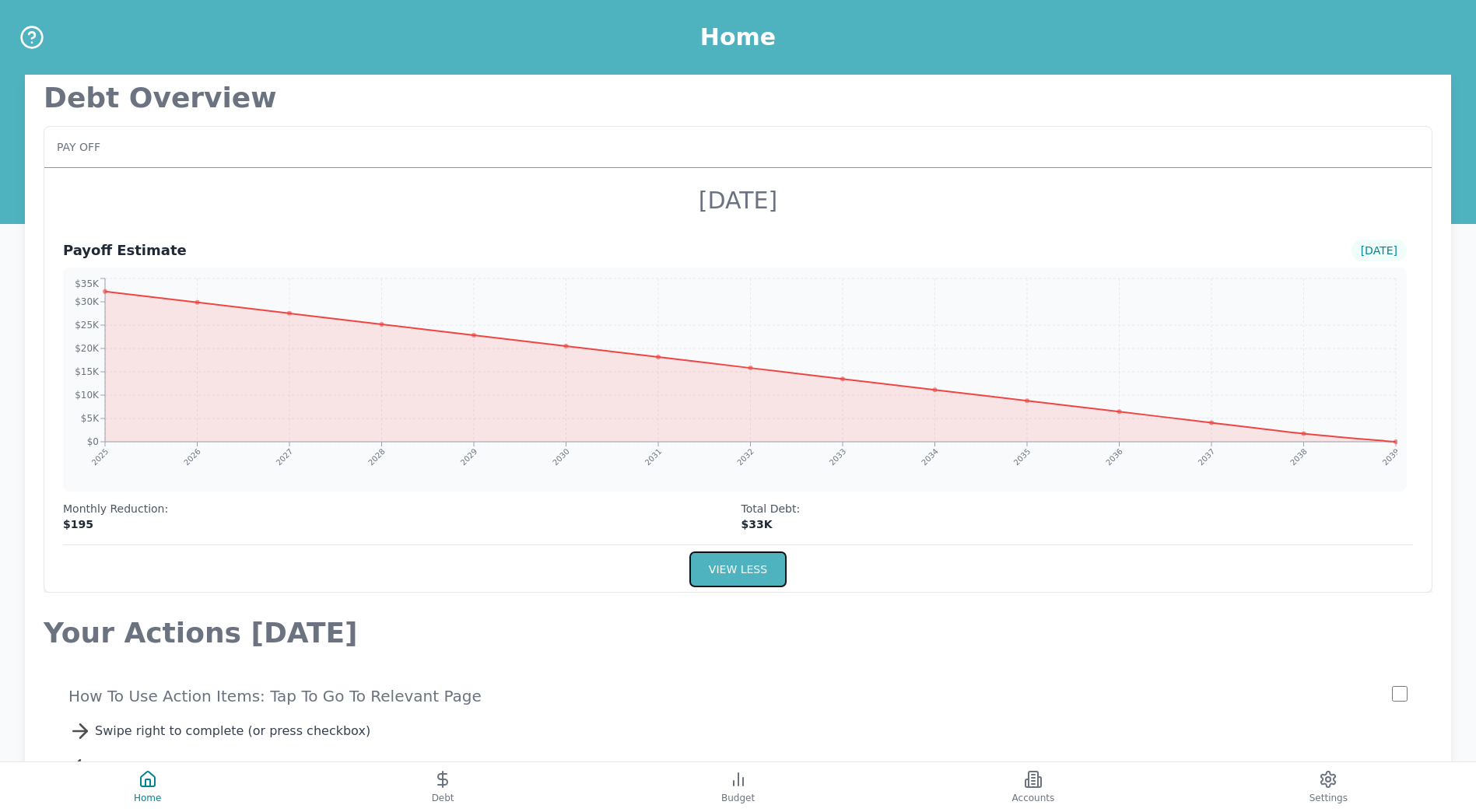
click at [741, 567] on button "VIEW LESS" at bounding box center [738, 570] width 97 height 36
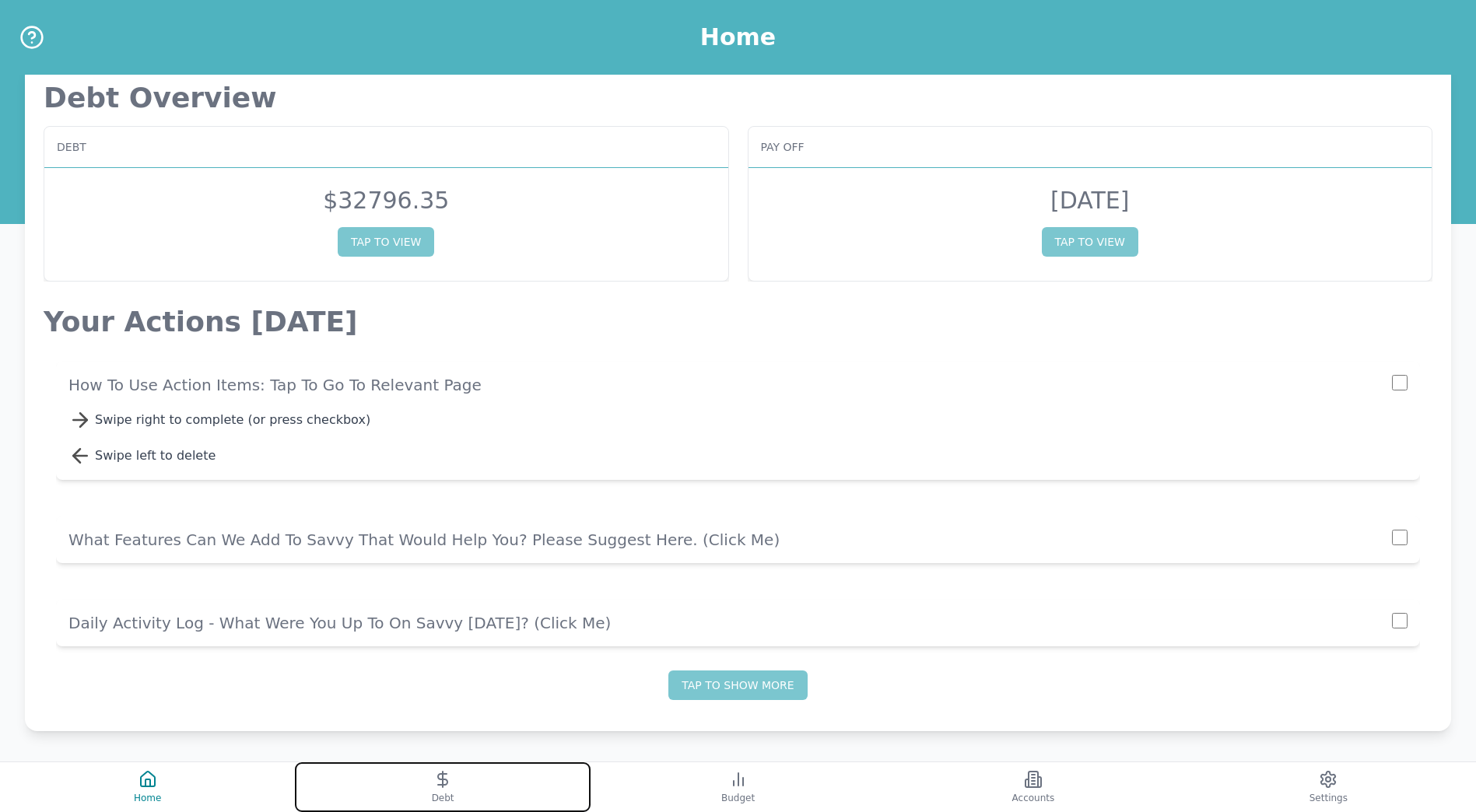
click at [421, 770] on button "Debt" at bounding box center [442, 787] width 295 height 50
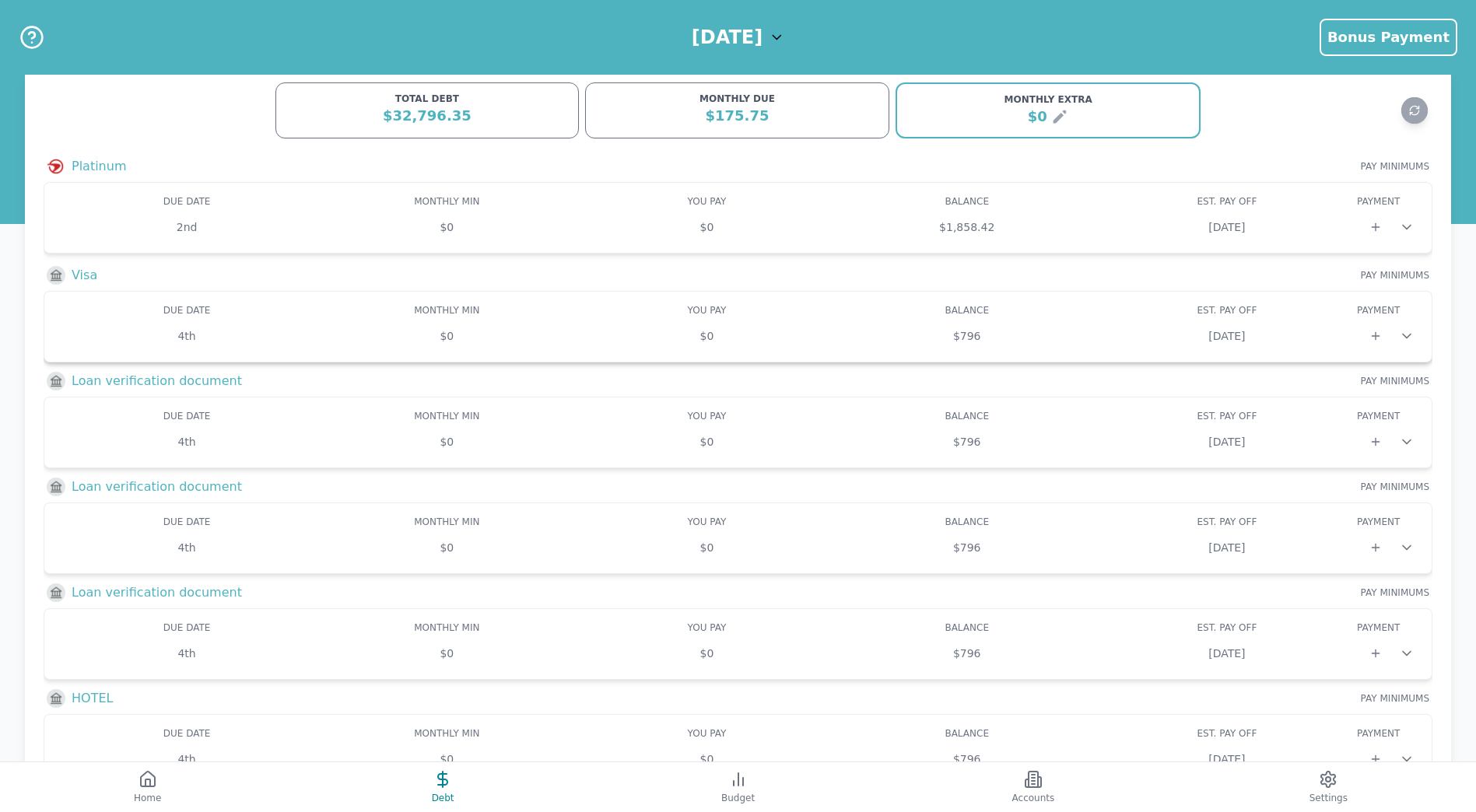
click at [1411, 333] on icon at bounding box center [1407, 336] width 16 height 16
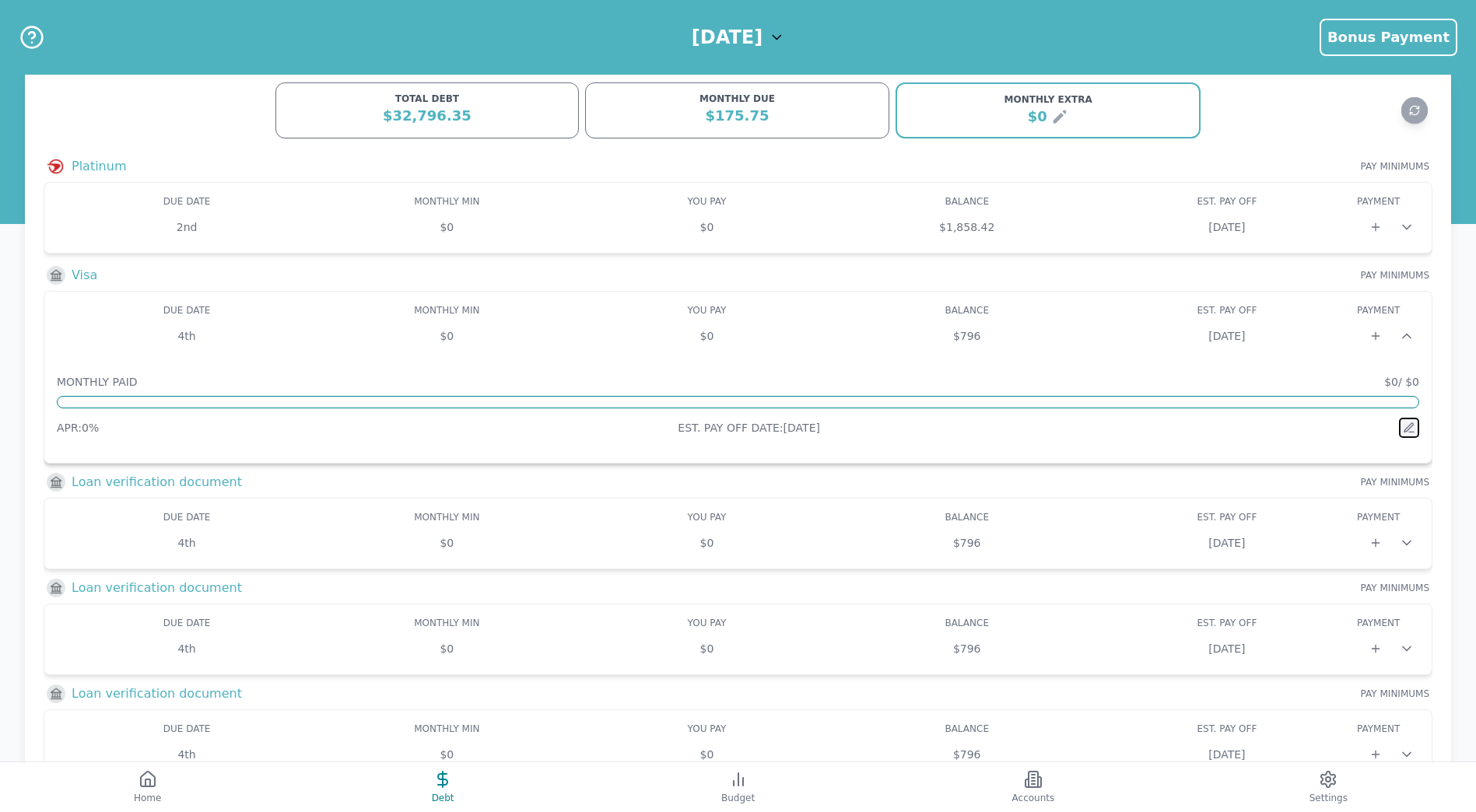
click at [1408, 429] on icon at bounding box center [1409, 427] width 12 height 12
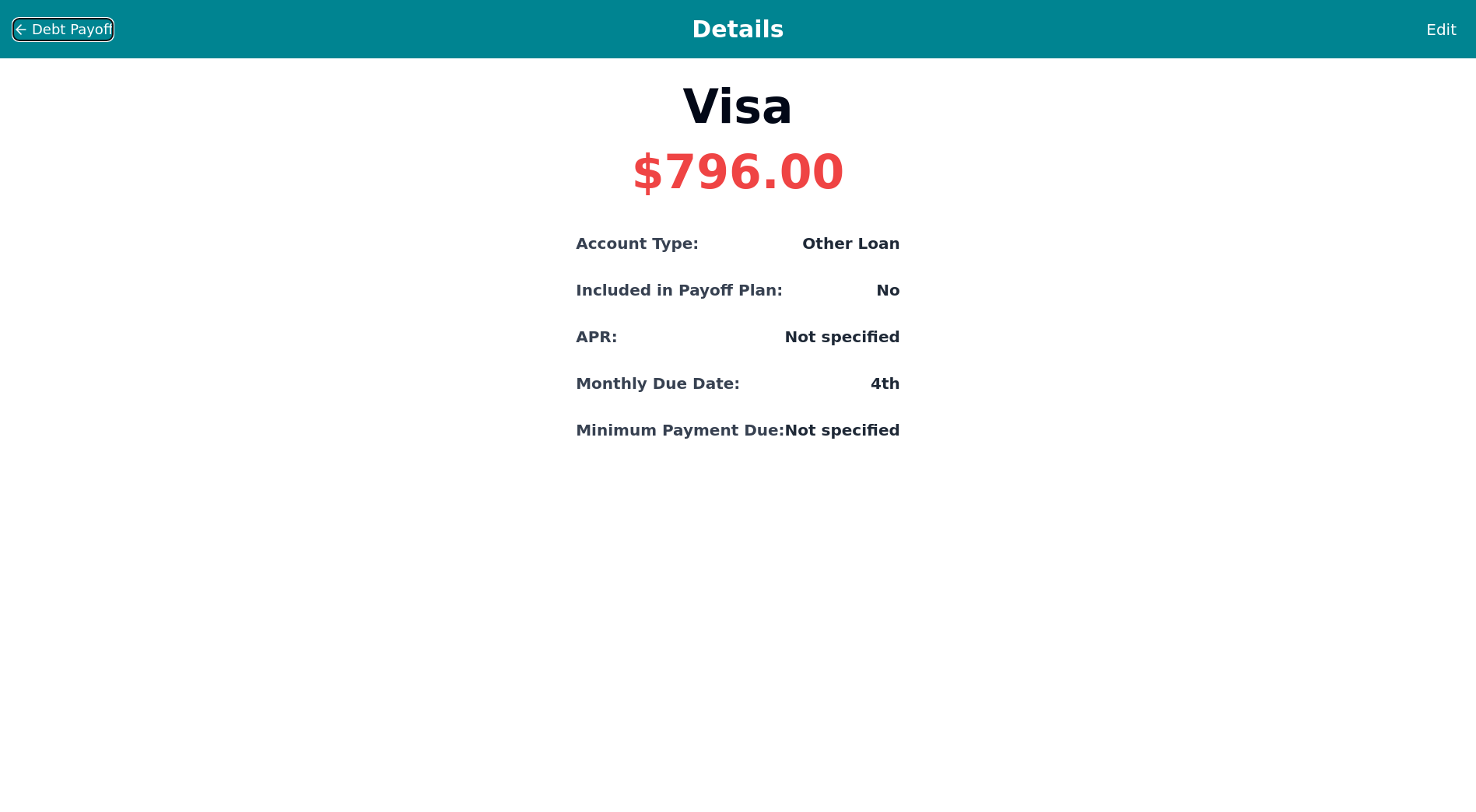
click at [20, 25] on icon at bounding box center [21, 29] width 16 height 16
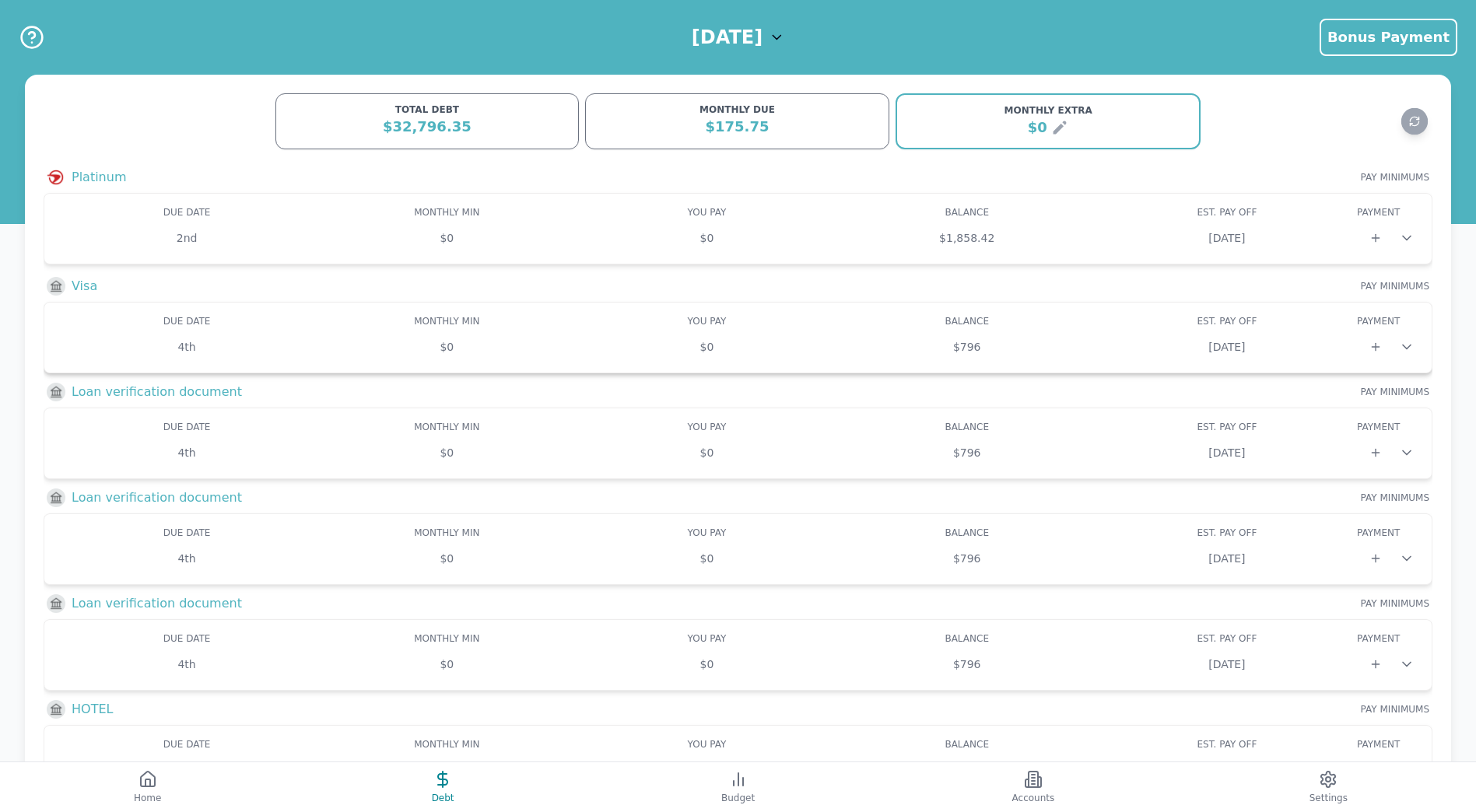
drag, startPoint x: 100, startPoint y: 312, endPoint x: 87, endPoint y: 322, distance: 16.4
click at [87, 322] on div "DUE DATE" at bounding box center [187, 321] width 260 height 12
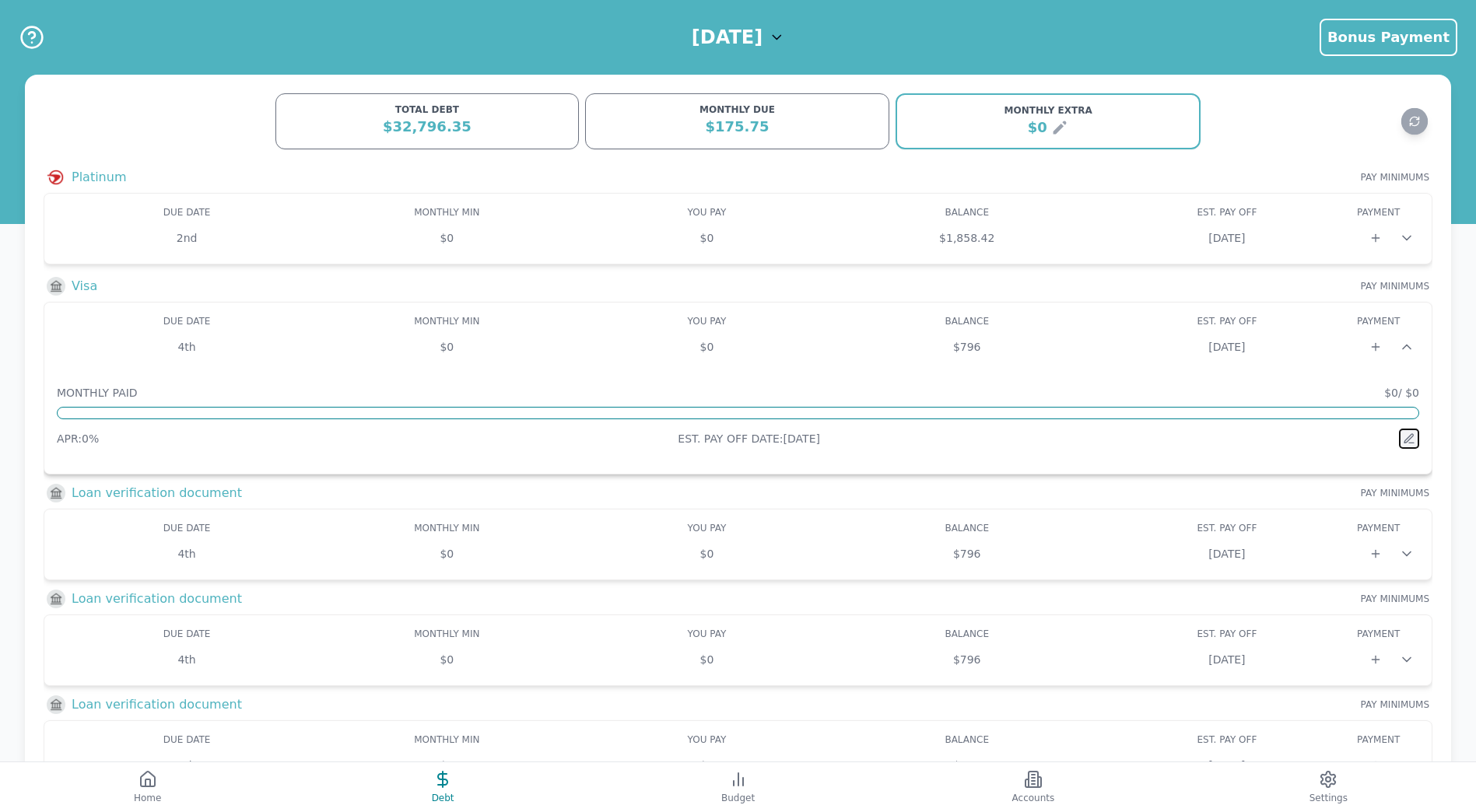
click at [1408, 439] on icon at bounding box center [1408, 438] width 8 height 8
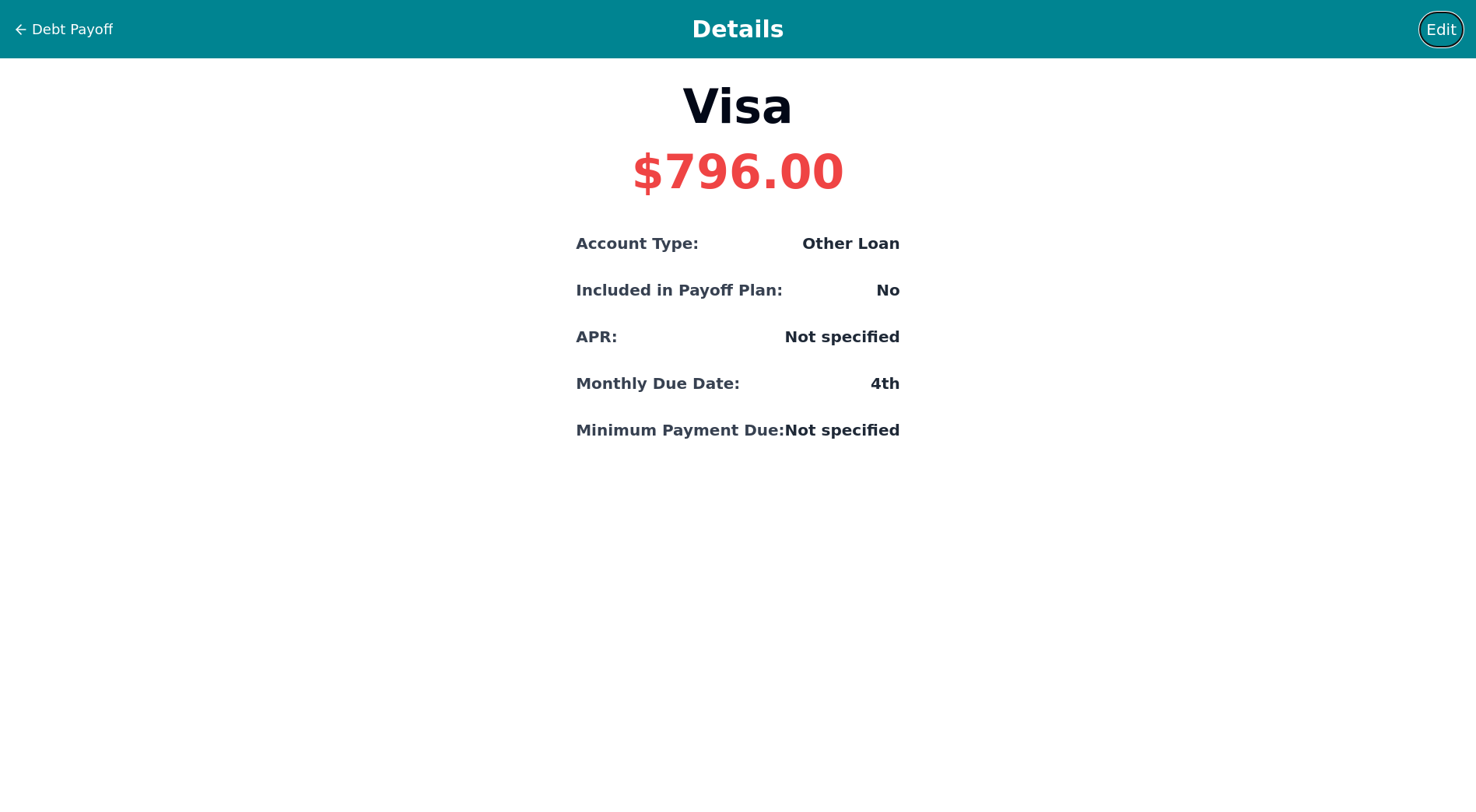
click at [1449, 27] on span "Edit" at bounding box center [1441, 29] width 30 height 22
select select "other"
select select "No"
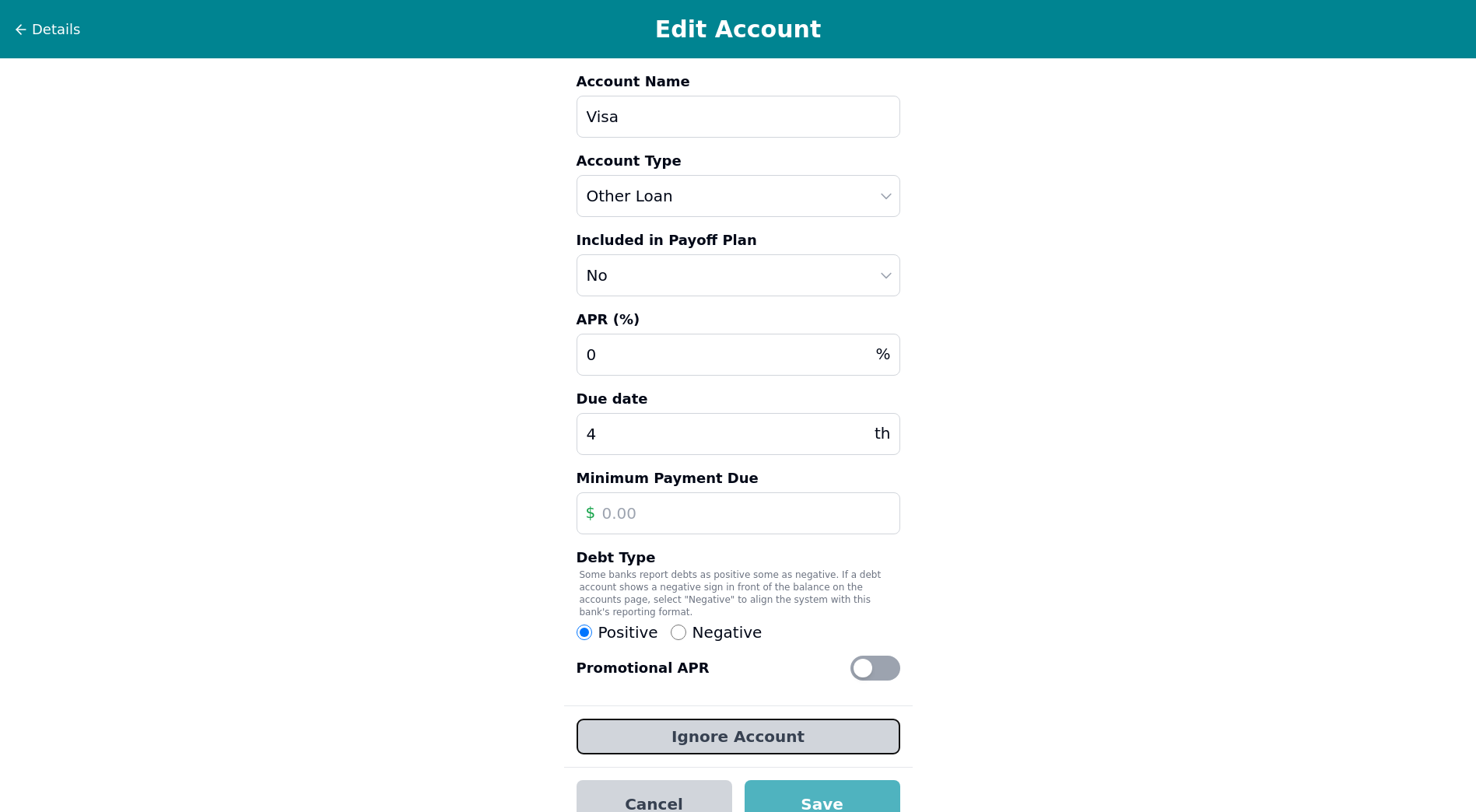
click at [798, 732] on button "Ignore Account" at bounding box center [738, 737] width 323 height 36
click at [15, 31] on icon at bounding box center [21, 29] width 16 height 16
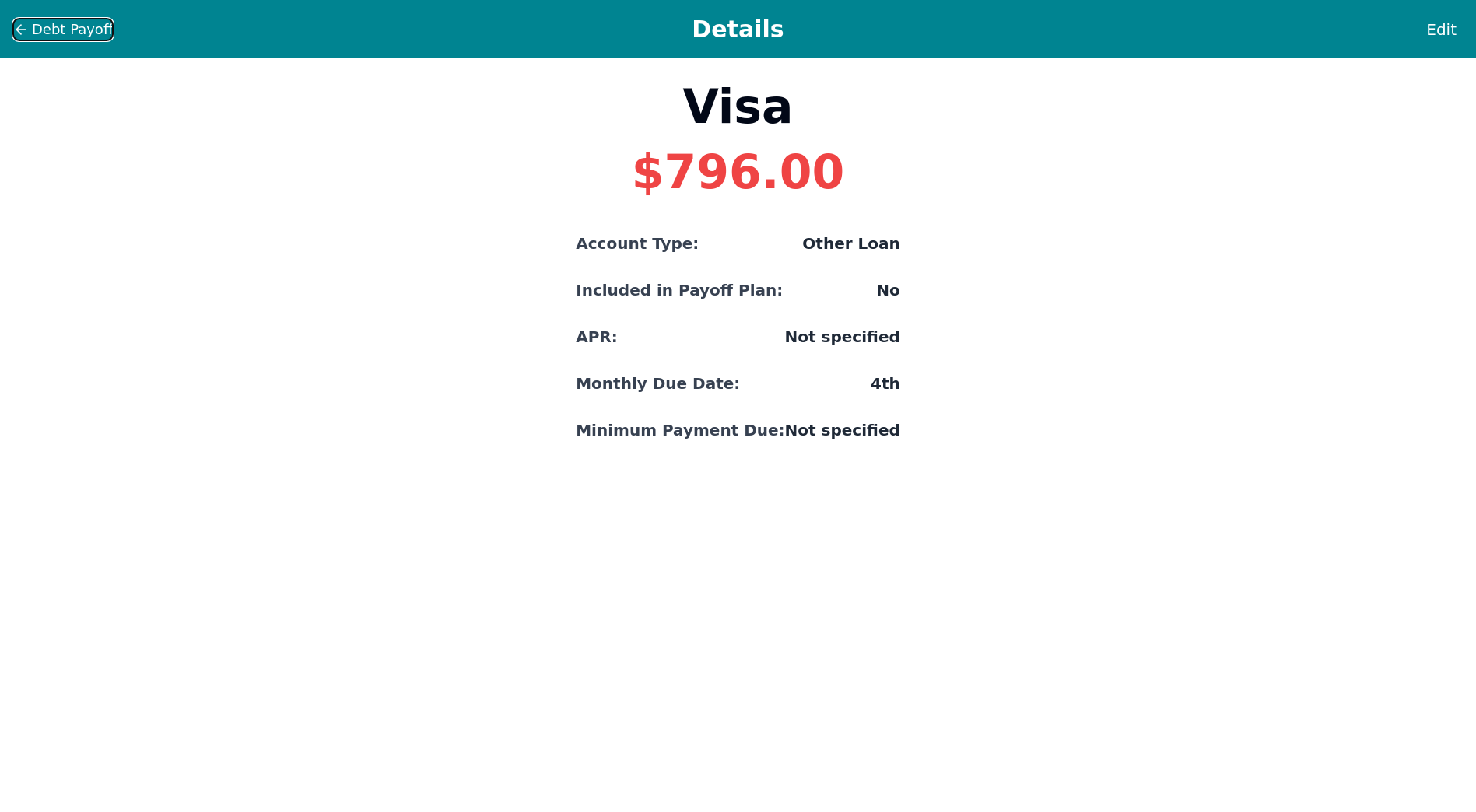
click at [15, 31] on icon at bounding box center [21, 29] width 16 height 16
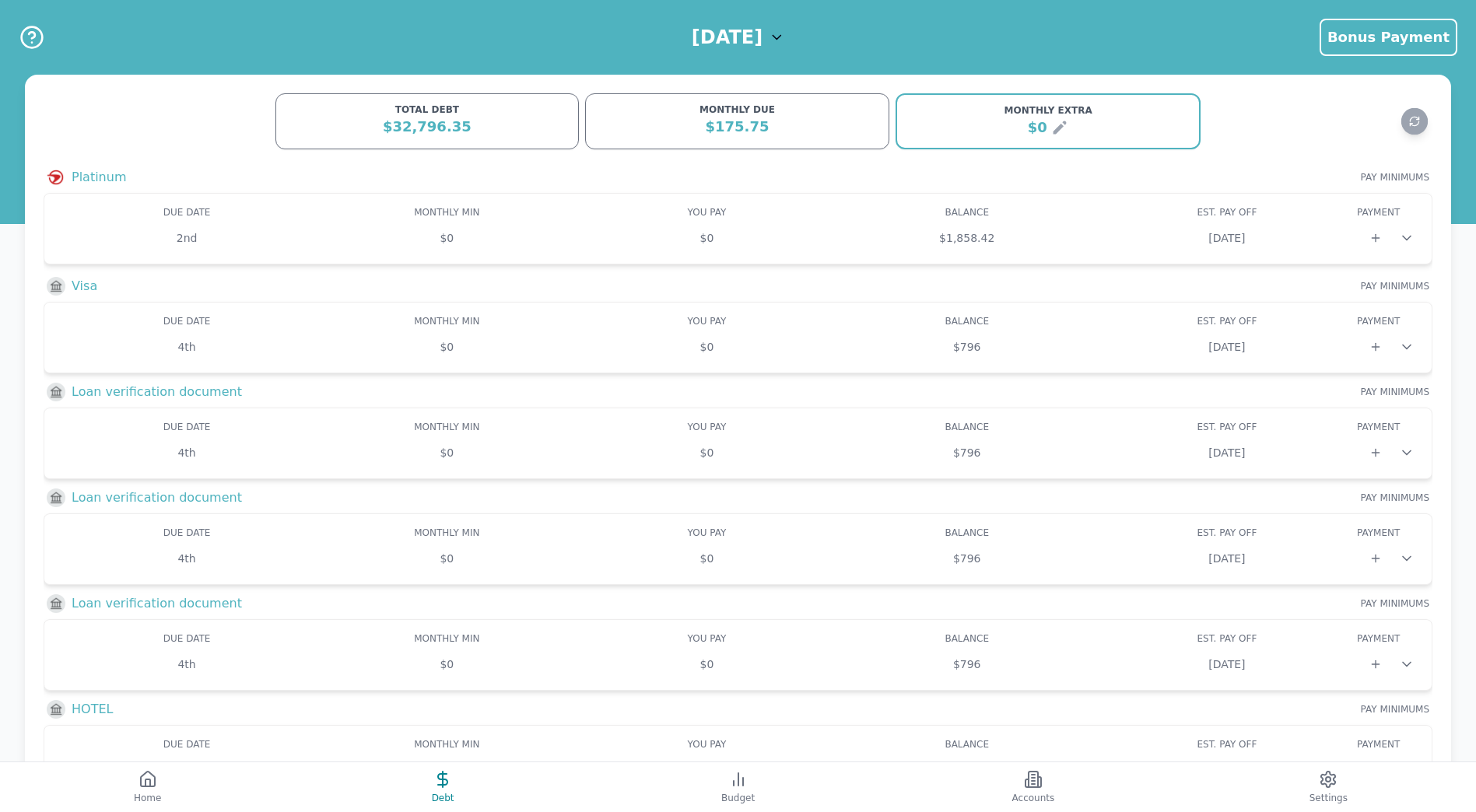
click at [785, 36] on icon at bounding box center [776, 37] width 16 height 16
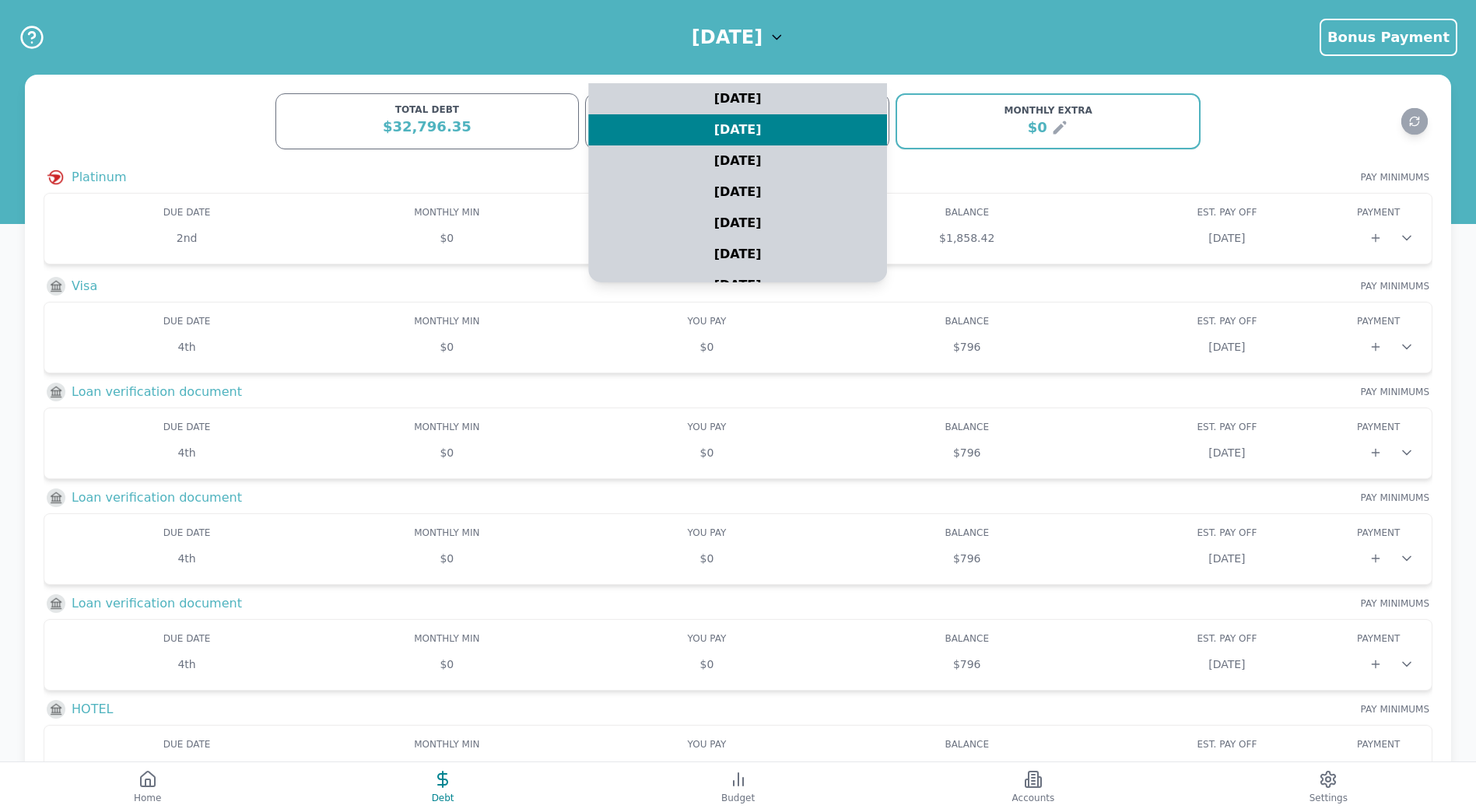
click at [785, 36] on icon at bounding box center [776, 37] width 16 height 16
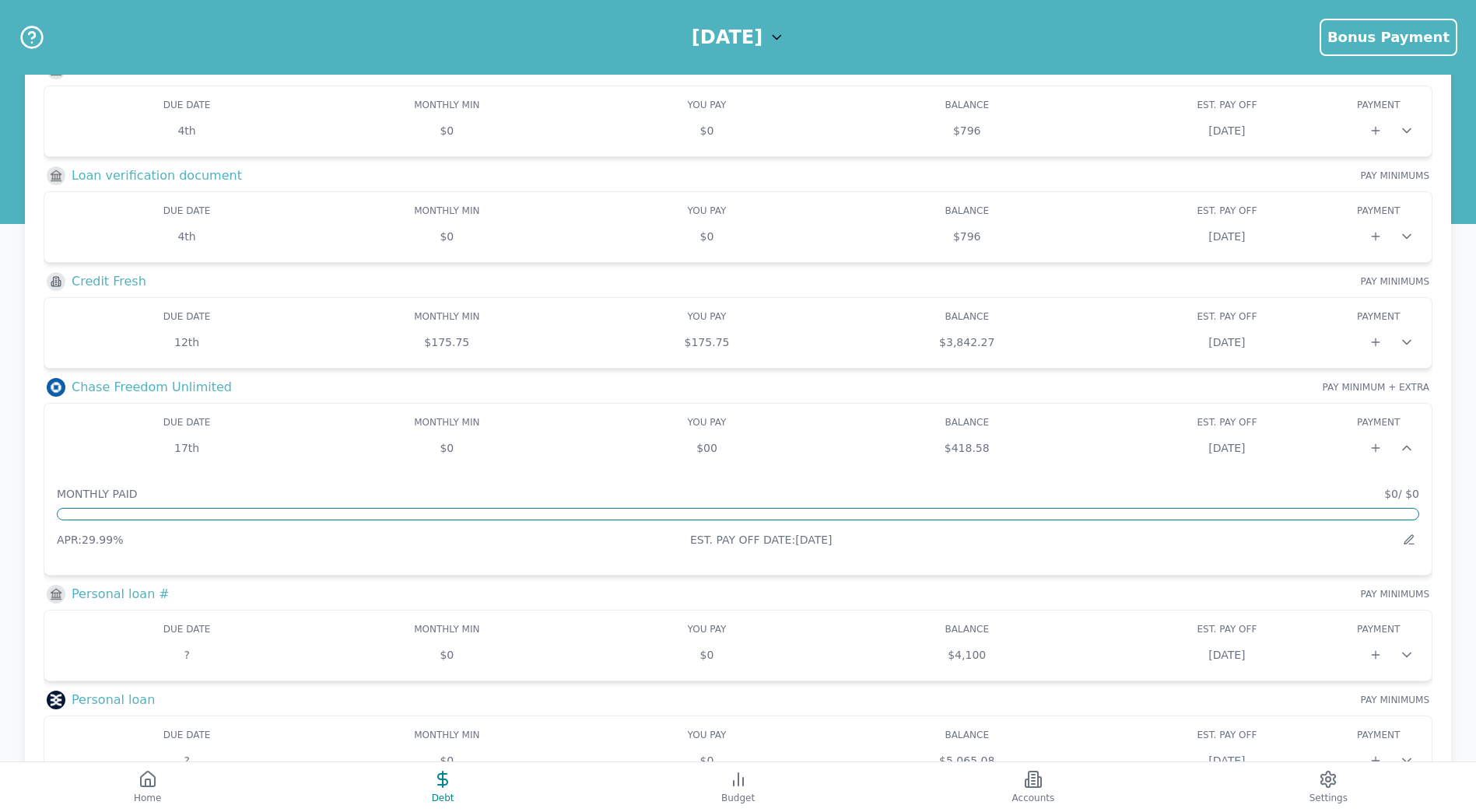
scroll to position [2417, 0]
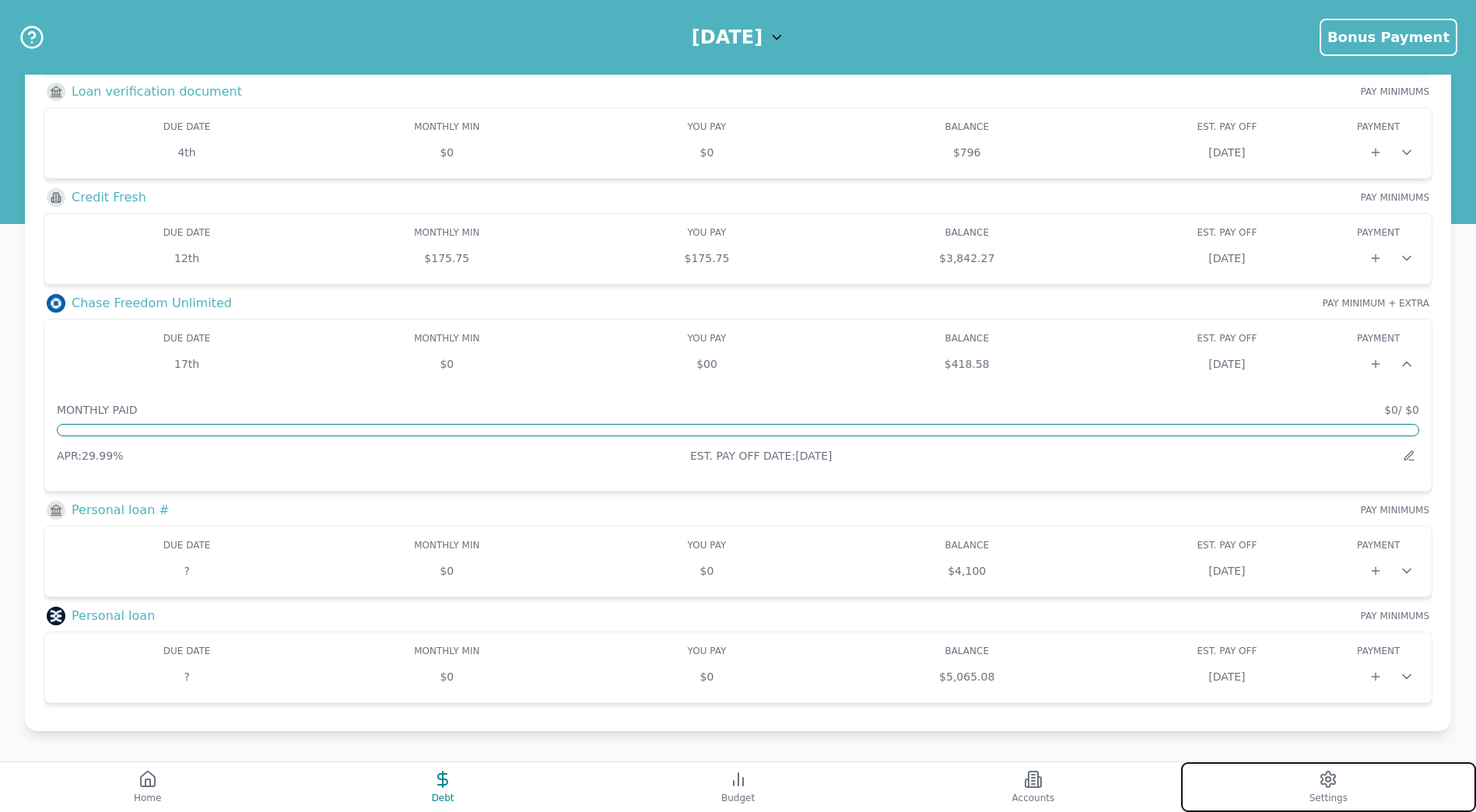
click at [1326, 781] on circle at bounding box center [1328, 779] width 5 height 5
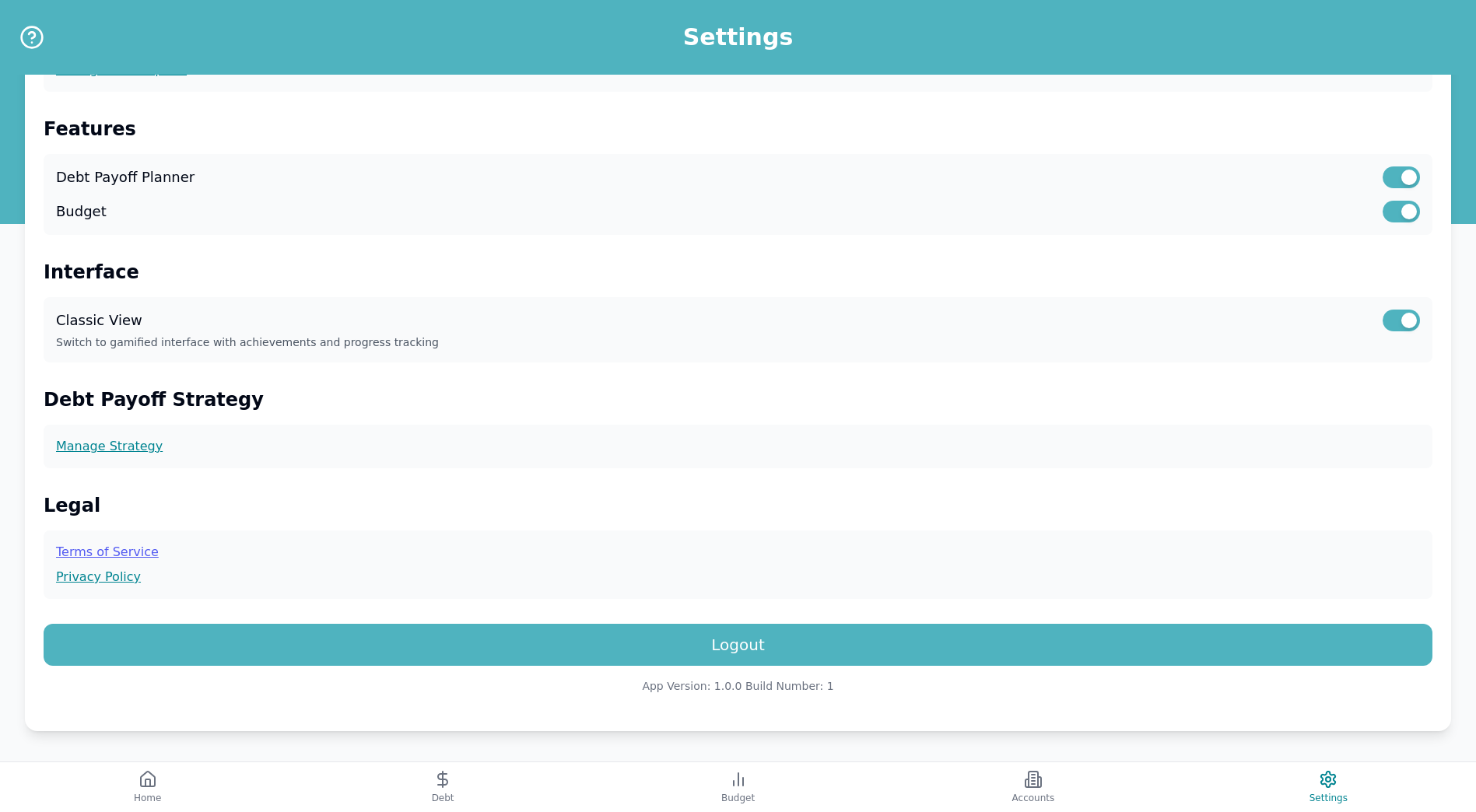
click at [72, 546] on link "Terms of Service" at bounding box center [738, 553] width 1364 height 19
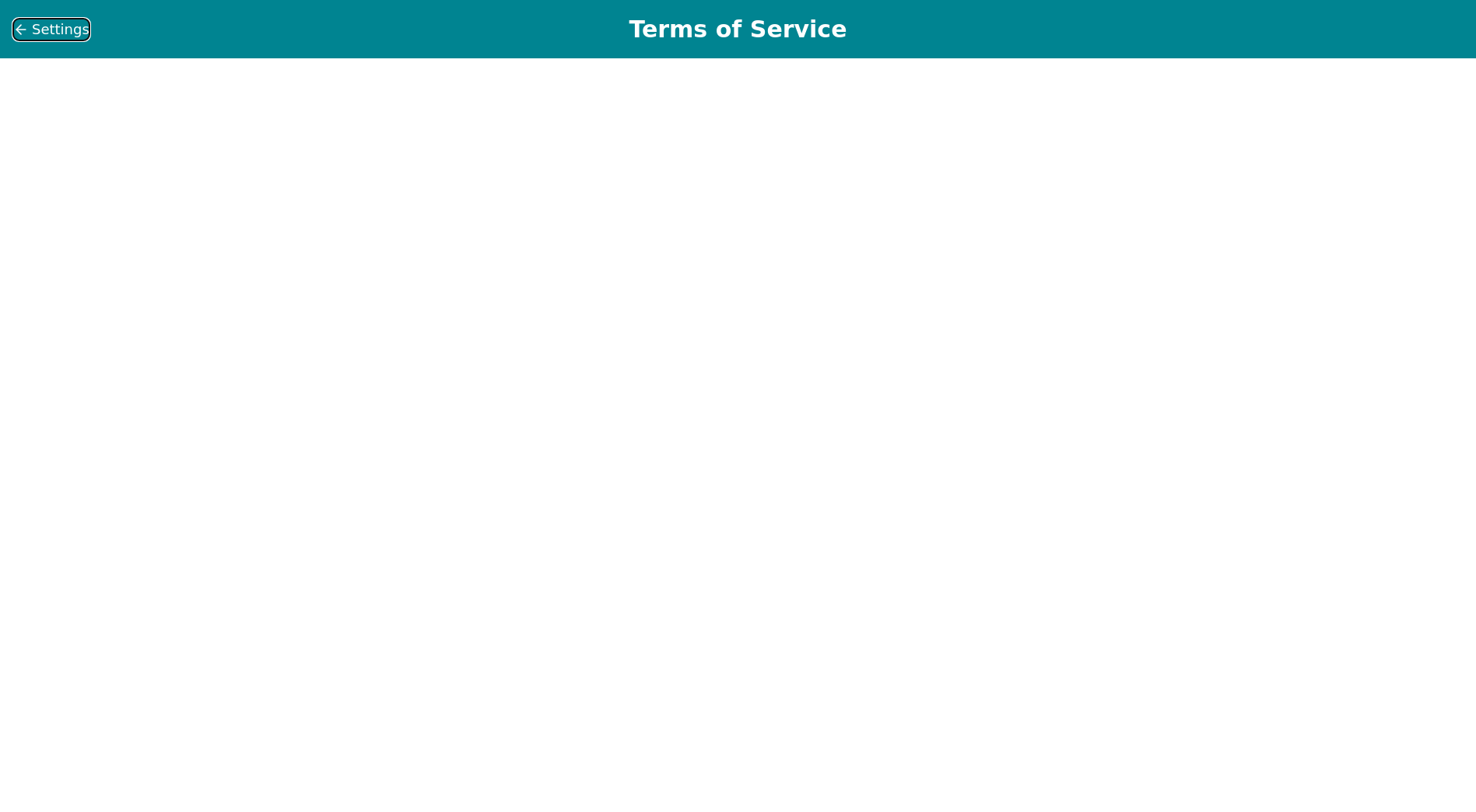
click at [16, 29] on icon at bounding box center [21, 29] width 16 height 16
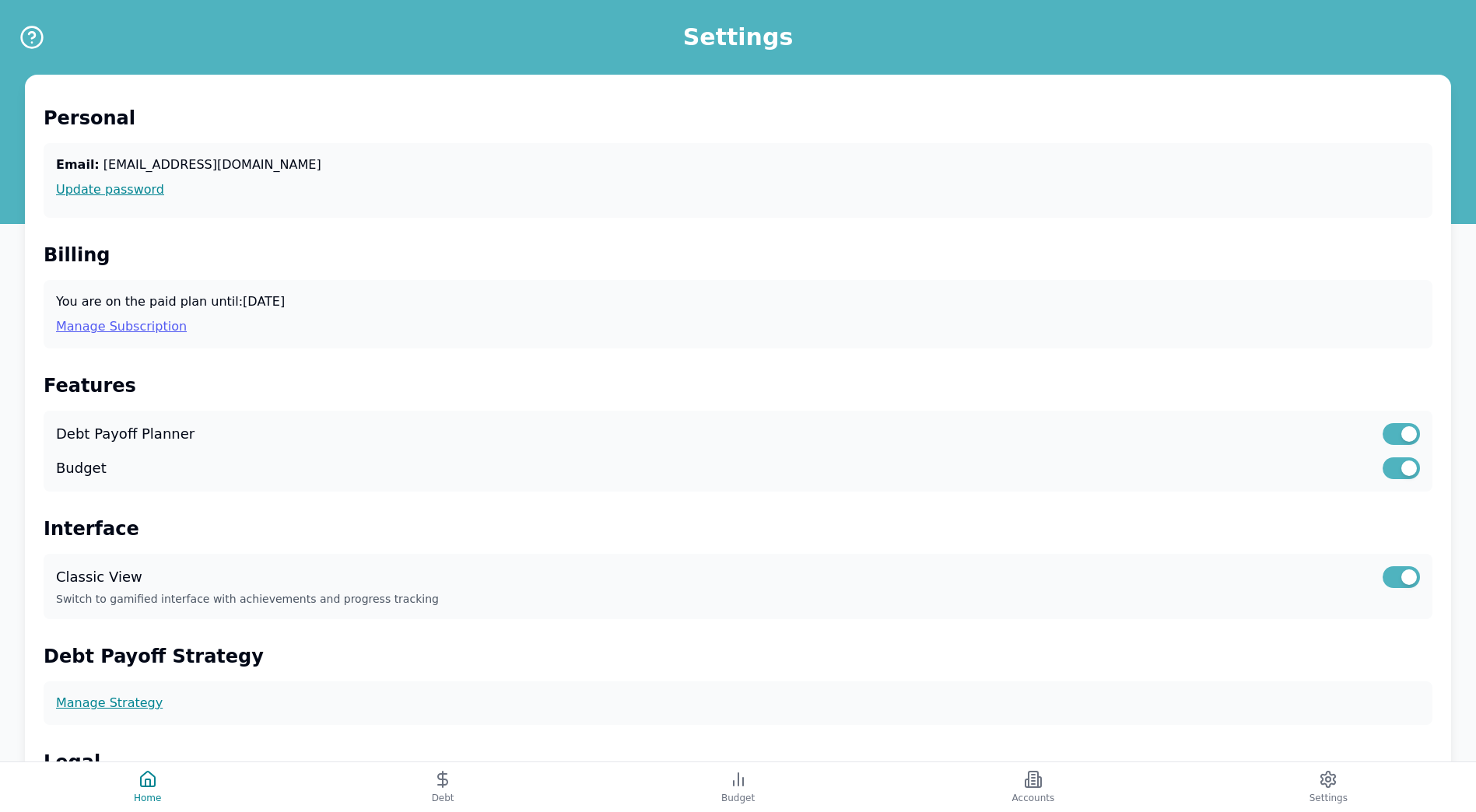
click at [122, 331] on link "Manage Subscription" at bounding box center [738, 327] width 1364 height 19
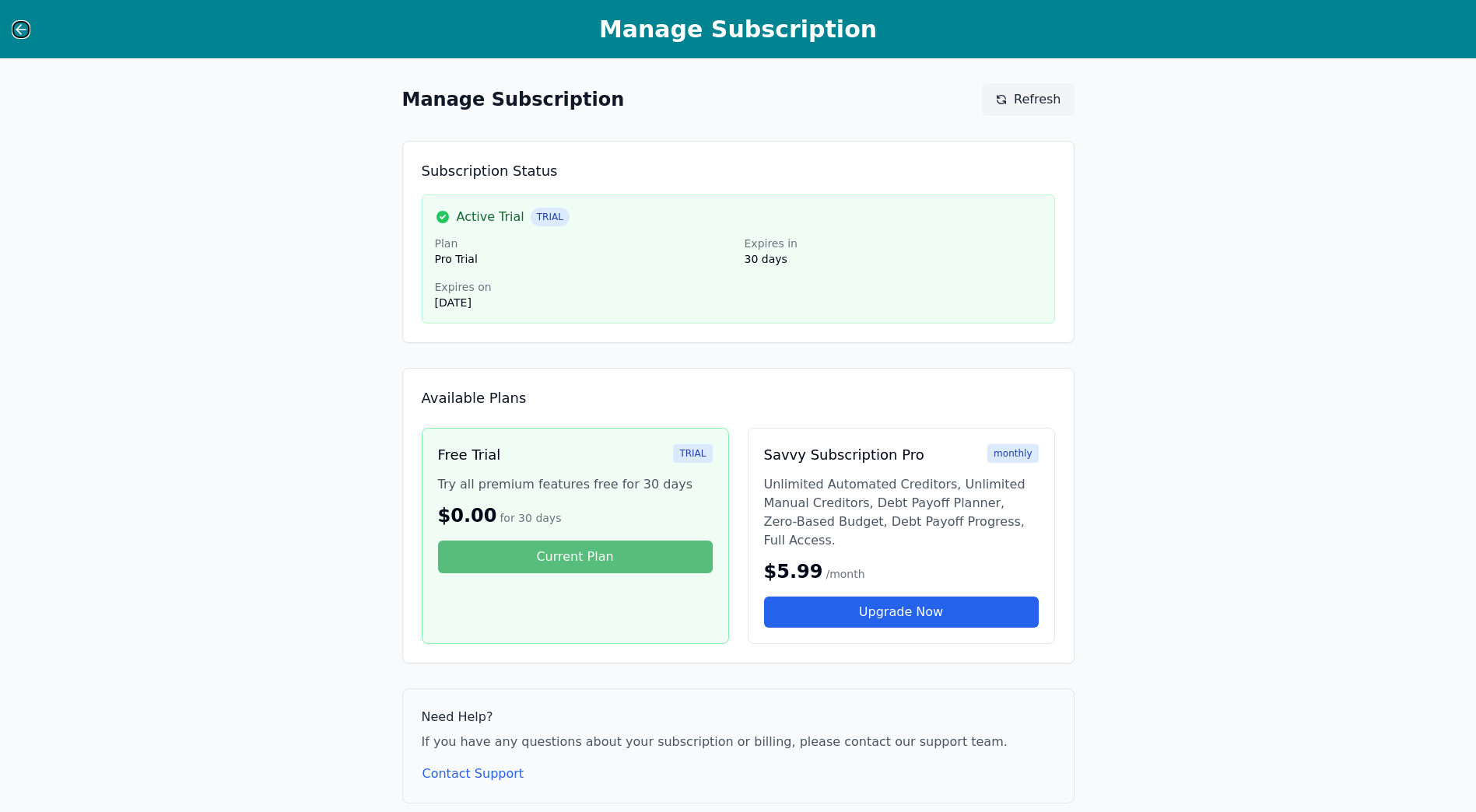
click at [20, 29] on icon at bounding box center [21, 29] width 9 height 0
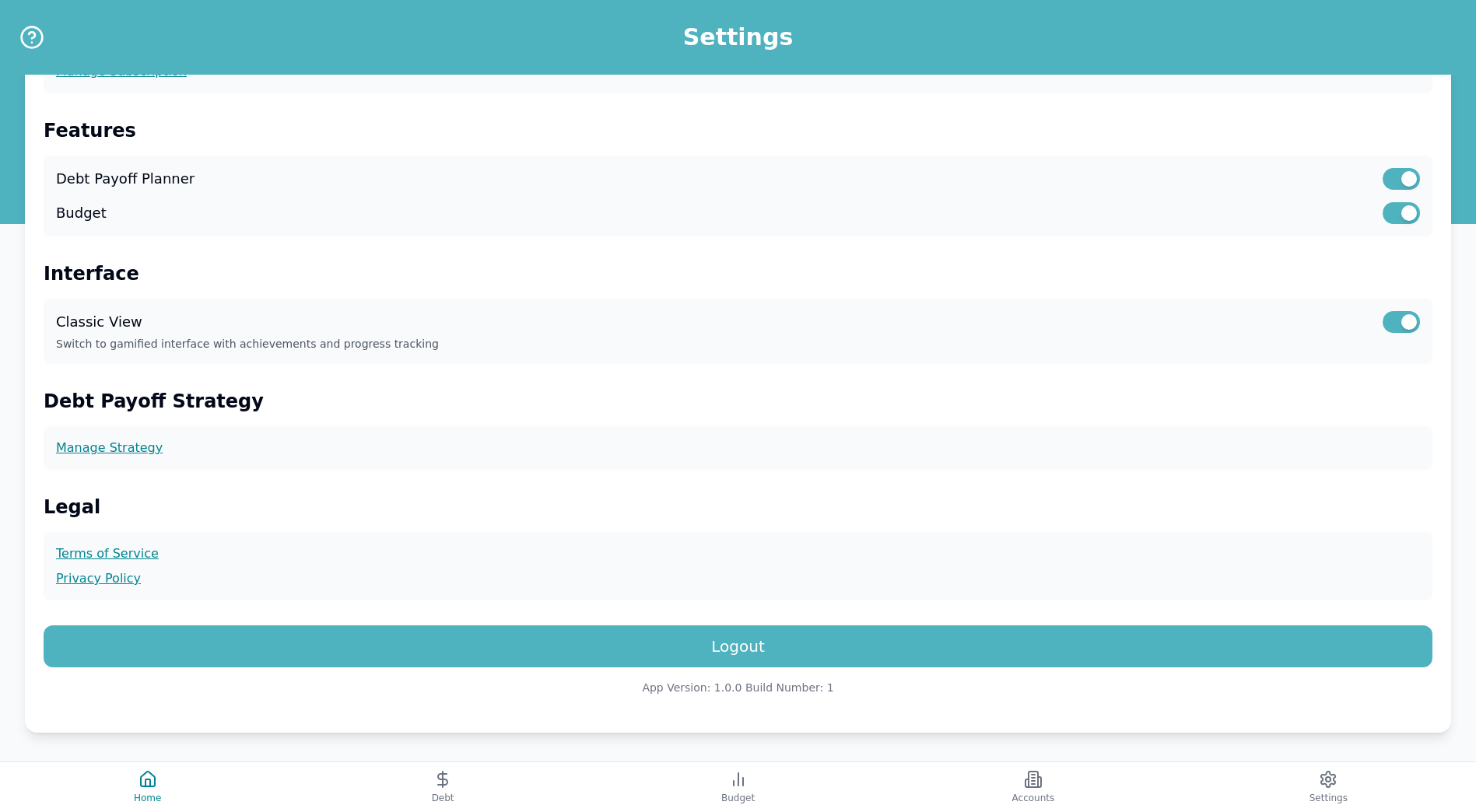
scroll to position [257, 0]
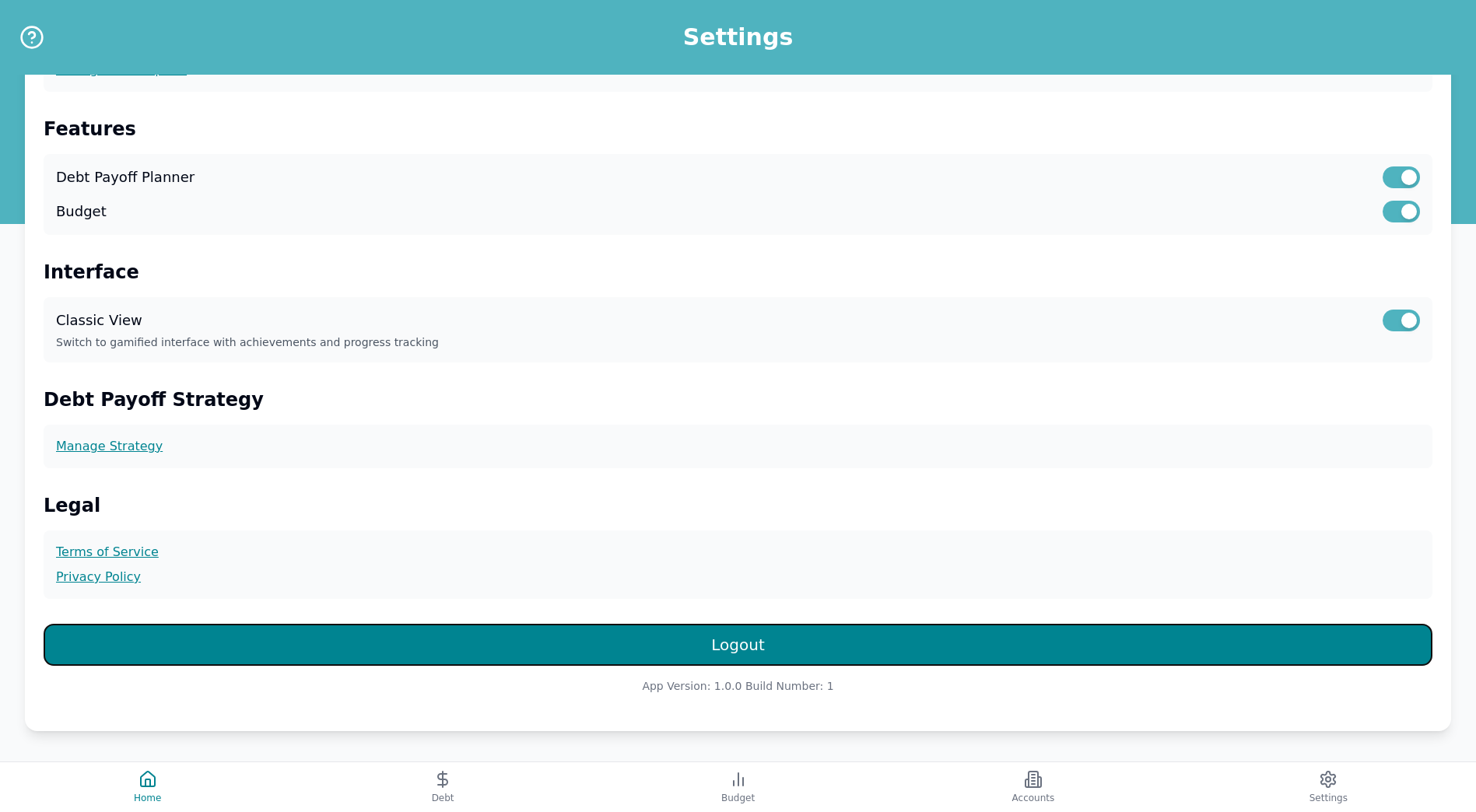
click at [741, 639] on button "Logout" at bounding box center [738, 645] width 1389 height 42
